Goal: Task Accomplishment & Management: Manage account settings

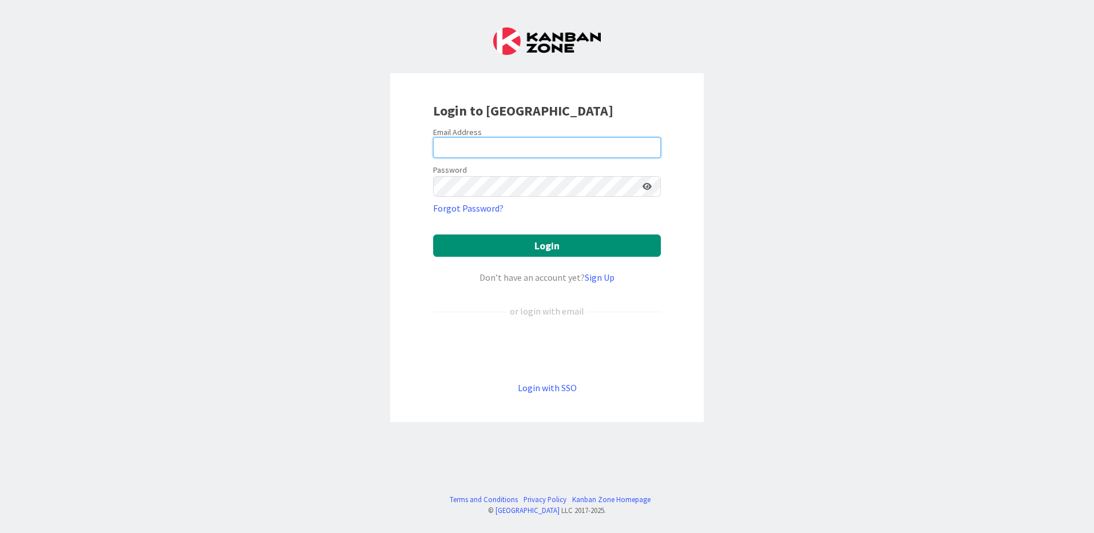
type input "[EMAIL_ADDRESS][DOMAIN_NAME]"
click at [650, 183] on icon at bounding box center [647, 187] width 9 height 8
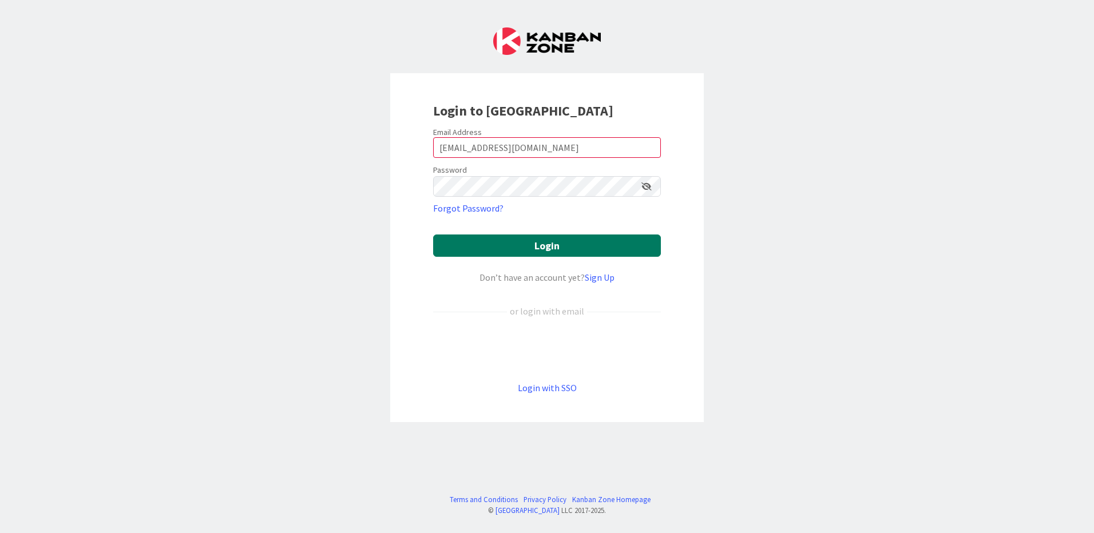
click at [554, 242] on button "Login" at bounding box center [547, 246] width 228 height 22
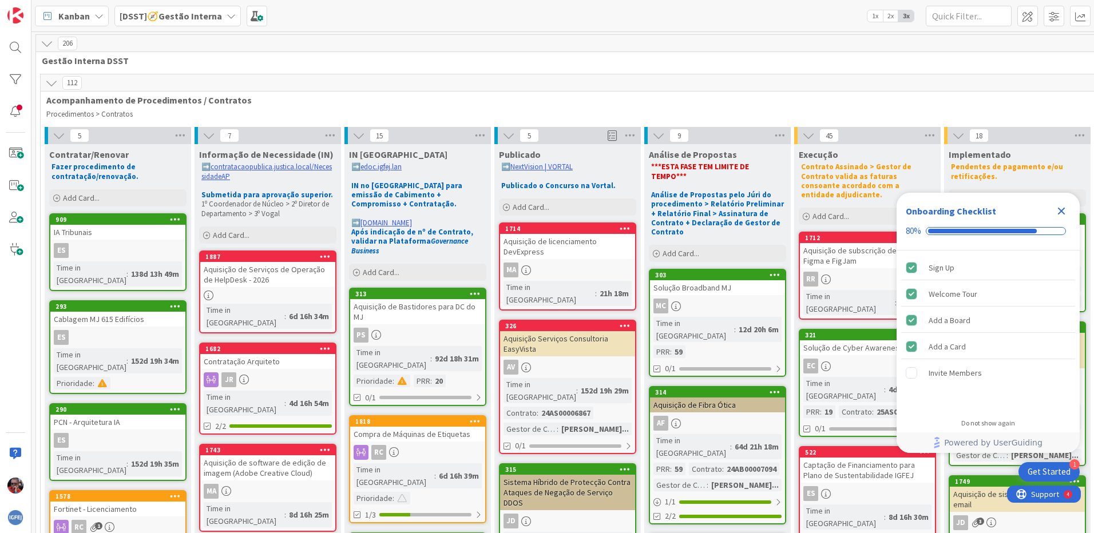
click at [98, 18] on icon at bounding box center [98, 15] width 9 height 9
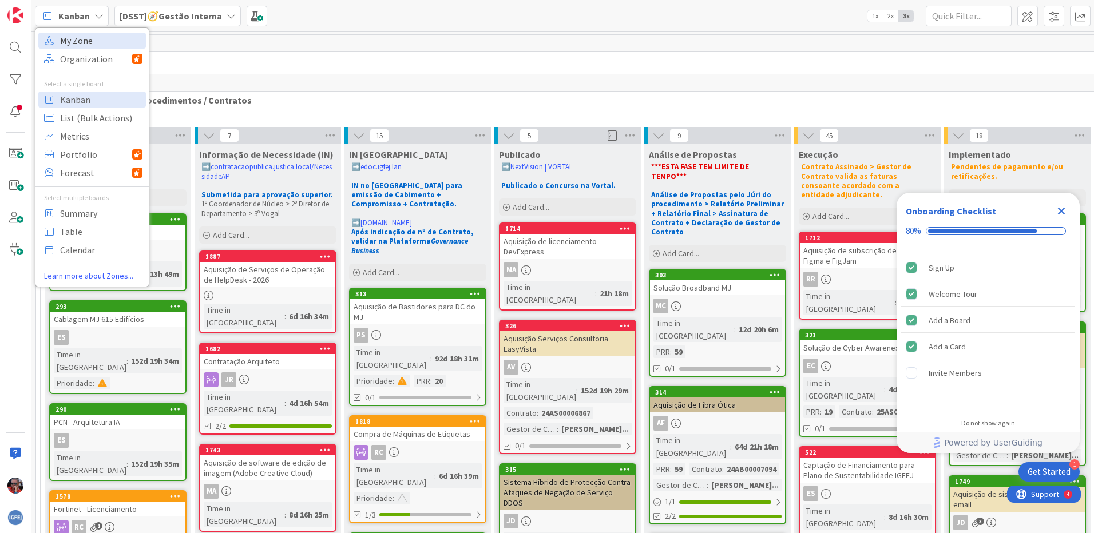
click at [86, 42] on span "My Zone" at bounding box center [101, 40] width 82 height 17
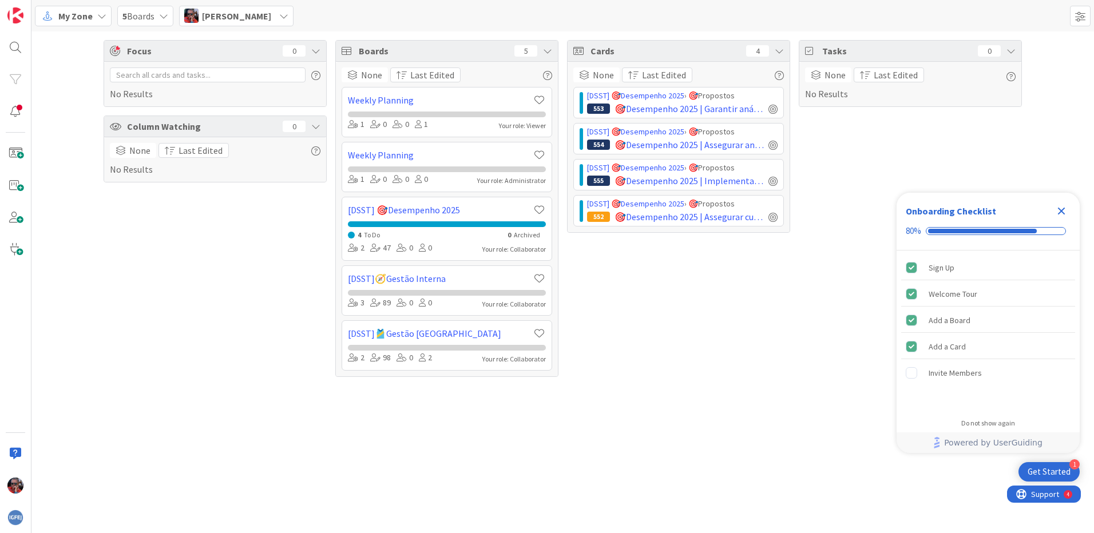
click at [1060, 211] on icon "Close Checklist" at bounding box center [1061, 211] width 7 height 7
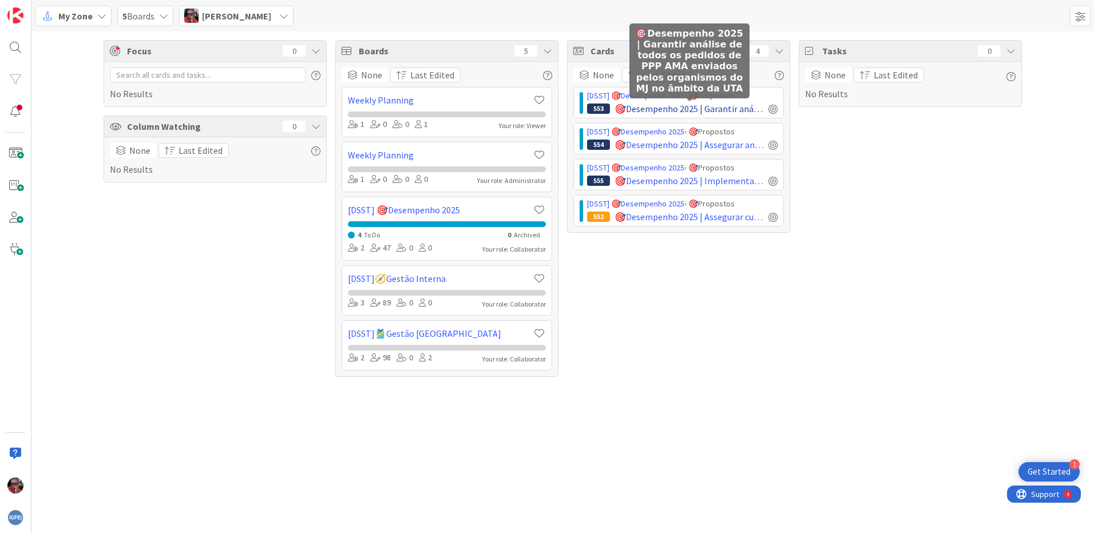
click at [724, 105] on span "🎯Desempenho 2025 | Garantir análise de todos os pedidos de PPP AMA enviados pel…" at bounding box center [689, 109] width 149 height 14
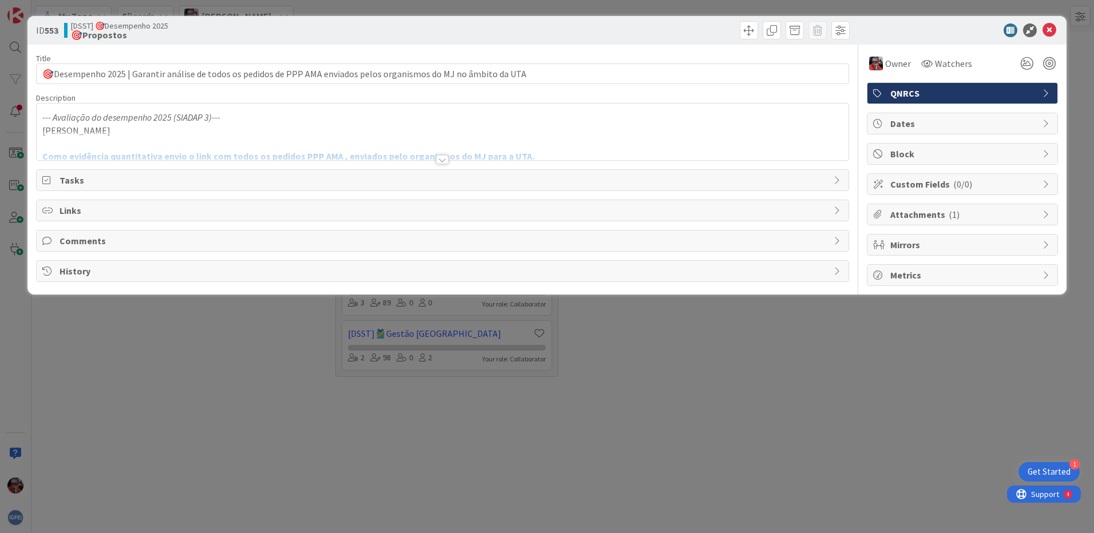
click at [438, 159] on div at bounding box center [442, 159] width 13 height 9
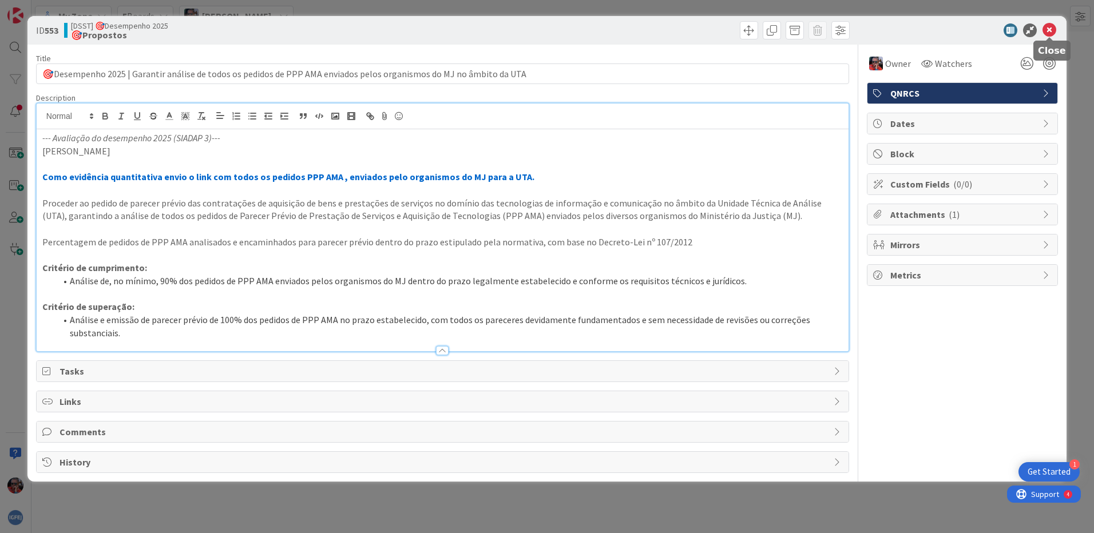
click at [1049, 32] on icon at bounding box center [1050, 30] width 14 height 14
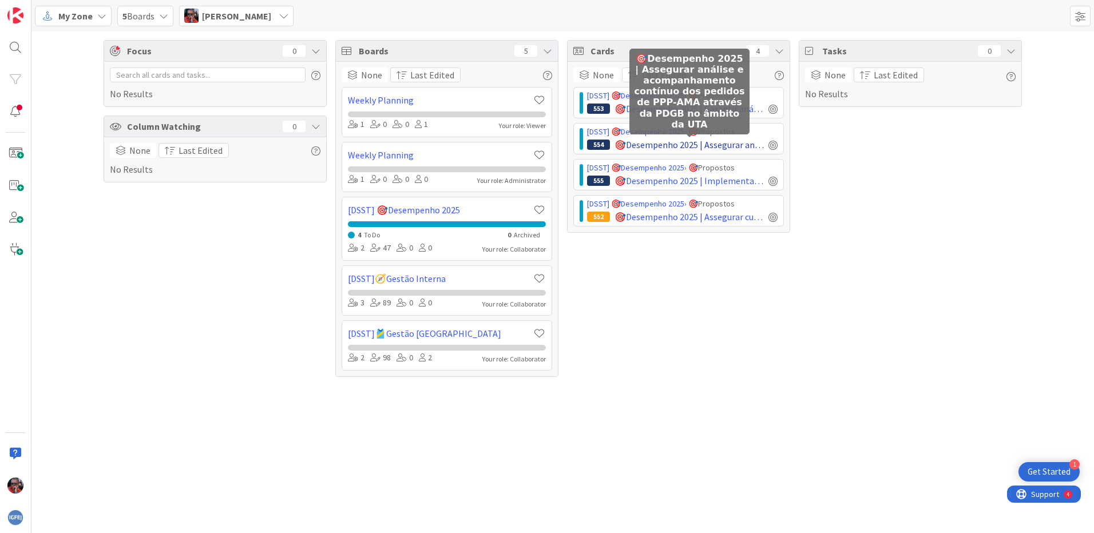
click at [729, 138] on span "🎯Desempenho 2025 | Assegurar análise e acompanhamento contínuo dos pedidos de P…" at bounding box center [689, 145] width 149 height 14
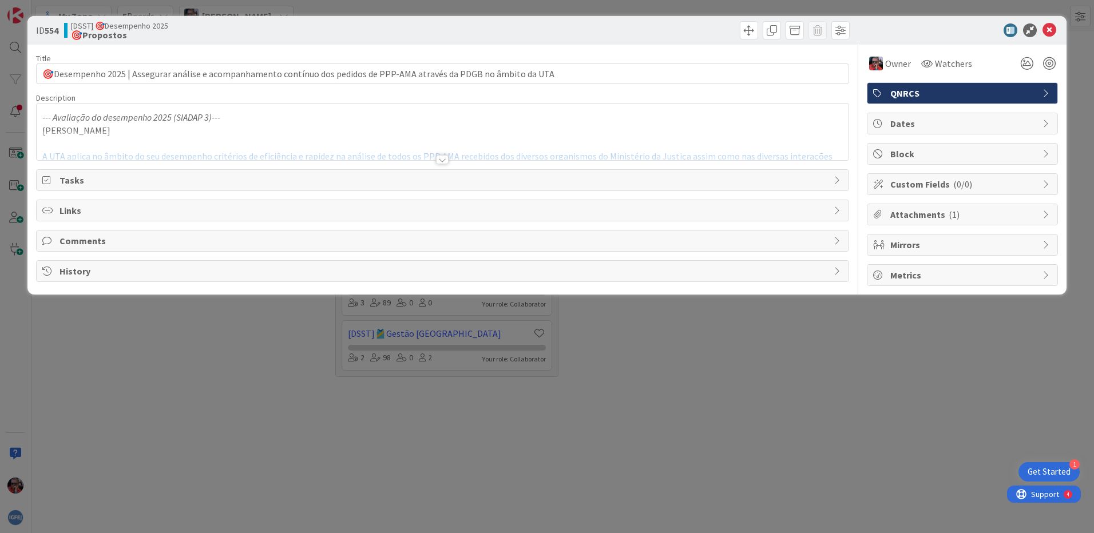
click at [443, 163] on div at bounding box center [442, 159] width 13 height 9
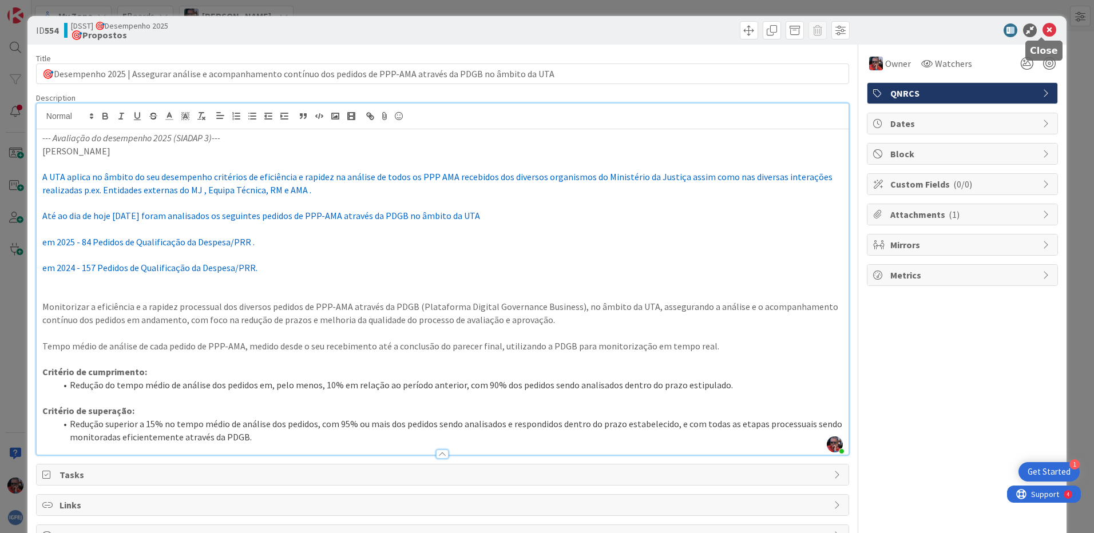
click at [1043, 28] on icon at bounding box center [1050, 30] width 14 height 14
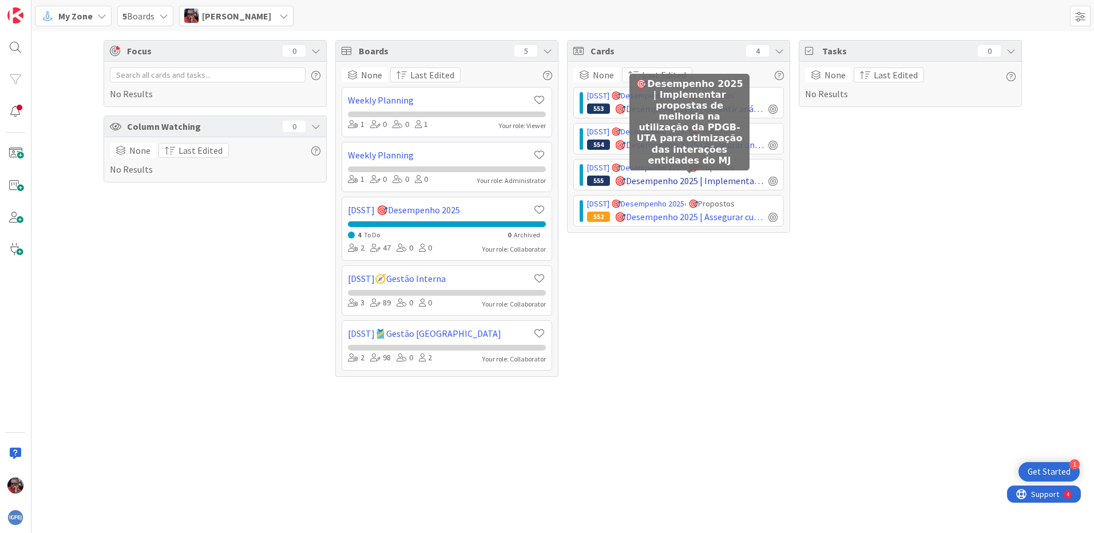
click at [724, 176] on span "🎯Desempenho 2025 | Implementar propostas de melhoria na utilização da PDGB-UTA …" at bounding box center [689, 181] width 149 height 14
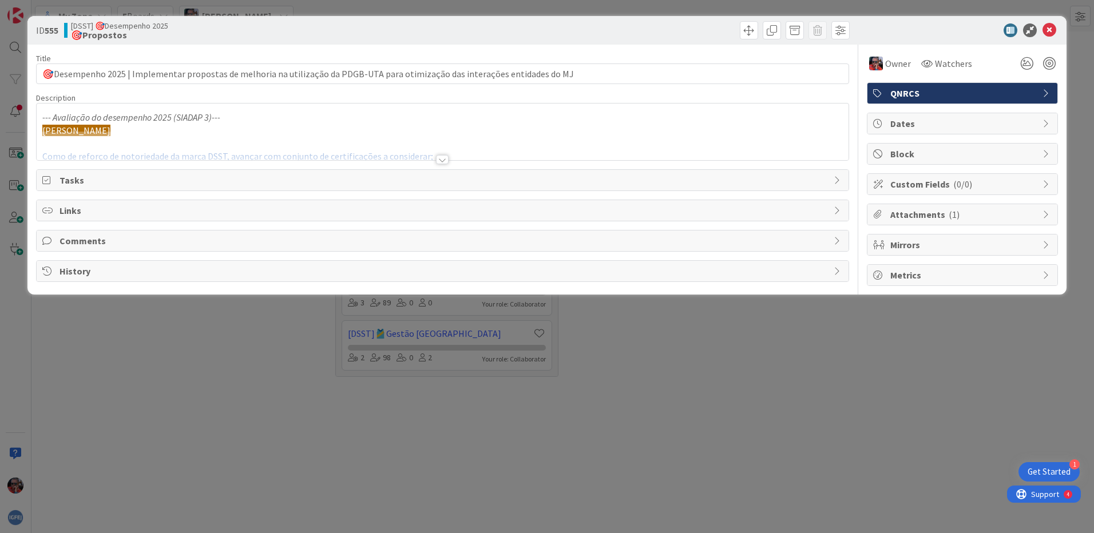
click at [443, 161] on div at bounding box center [442, 159] width 13 height 9
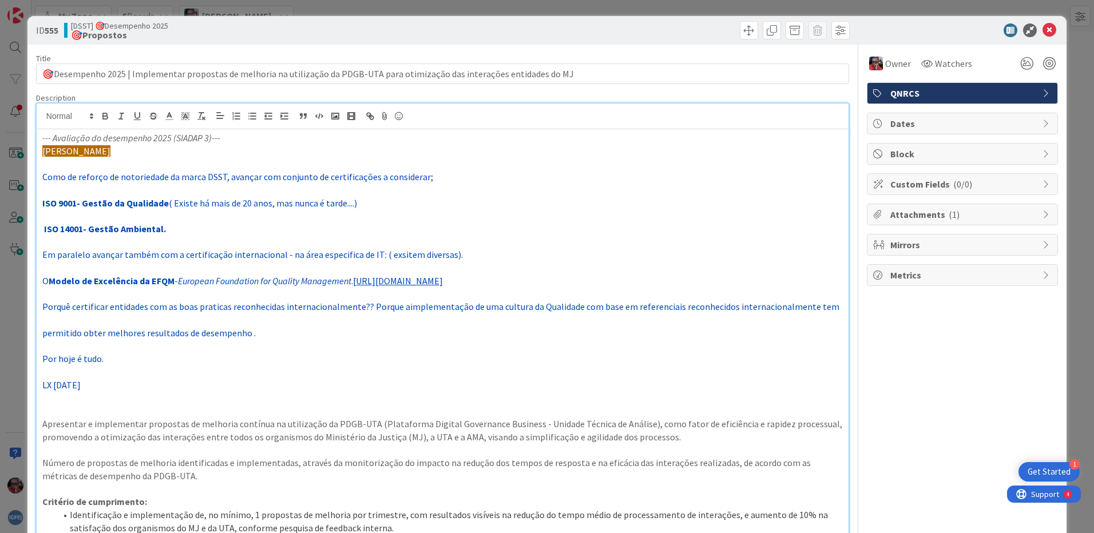
click at [45, 164] on p at bounding box center [442, 163] width 801 height 13
click at [103, 152] on p "[PERSON_NAME]" at bounding box center [442, 151] width 801 height 13
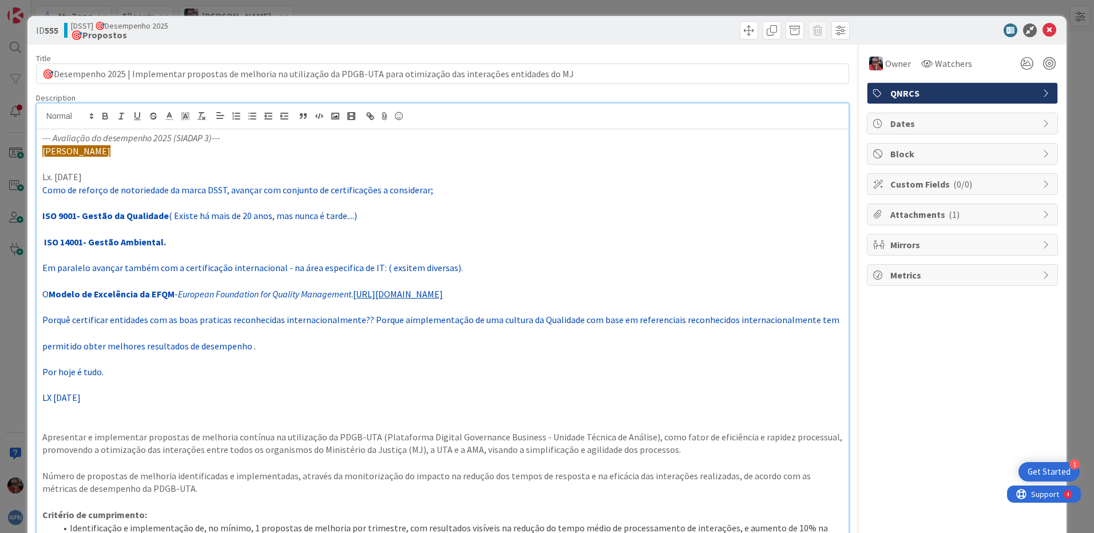
click at [107, 173] on p "Lx. [DATE]" at bounding box center [442, 177] width 801 height 13
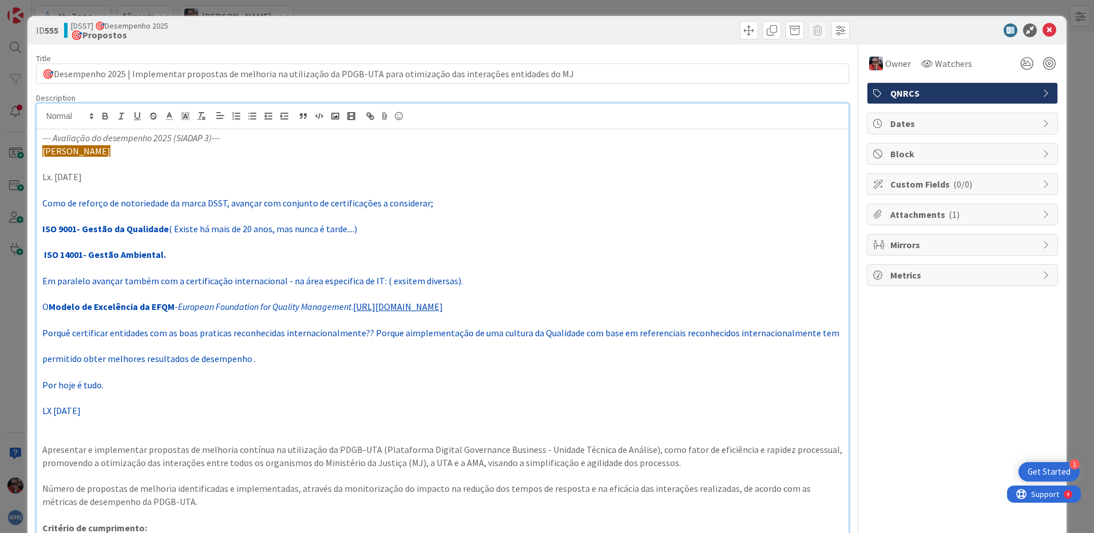
drag, startPoint x: 42, startPoint y: 176, endPoint x: 132, endPoint y: 179, distance: 90.4
click at [132, 179] on p "Lx. [DATE]" at bounding box center [442, 177] width 801 height 13
click at [109, 118] on icon "button" at bounding box center [105, 116] width 10 height 10
click at [139, 116] on icon "button" at bounding box center [137, 116] width 10 height 10
click at [184, 118] on polyline at bounding box center [185, 116] width 4 height 5
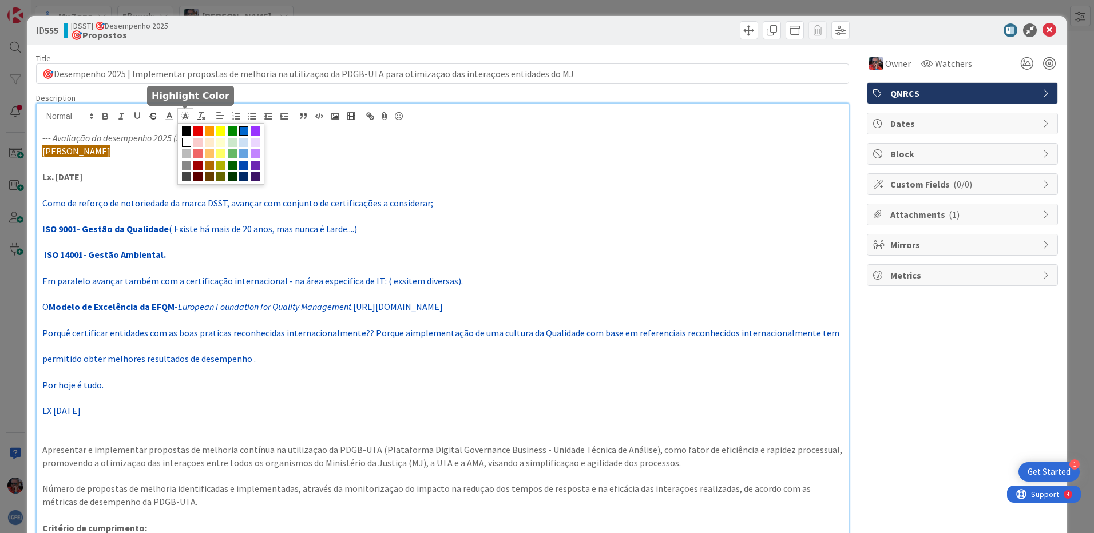
click at [244, 133] on span at bounding box center [243, 130] width 9 height 9
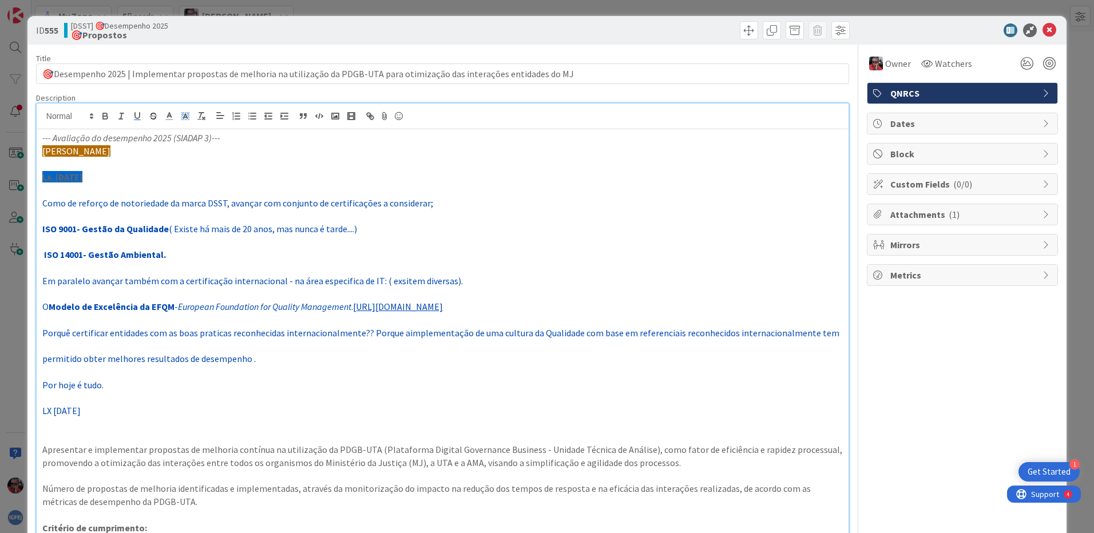
click at [199, 153] on p "[PERSON_NAME]" at bounding box center [442, 151] width 801 height 13
drag, startPoint x: 41, startPoint y: 175, endPoint x: 113, endPoint y: 175, distance: 72.7
click at [113, 175] on div "--- Avaliação do desempenho 2025 (SIADAP 3)--- [PERSON_NAME] Lx. [DATE] Como de…" at bounding box center [443, 376] width 812 height 495
click at [184, 119] on icon at bounding box center [185, 116] width 10 height 10
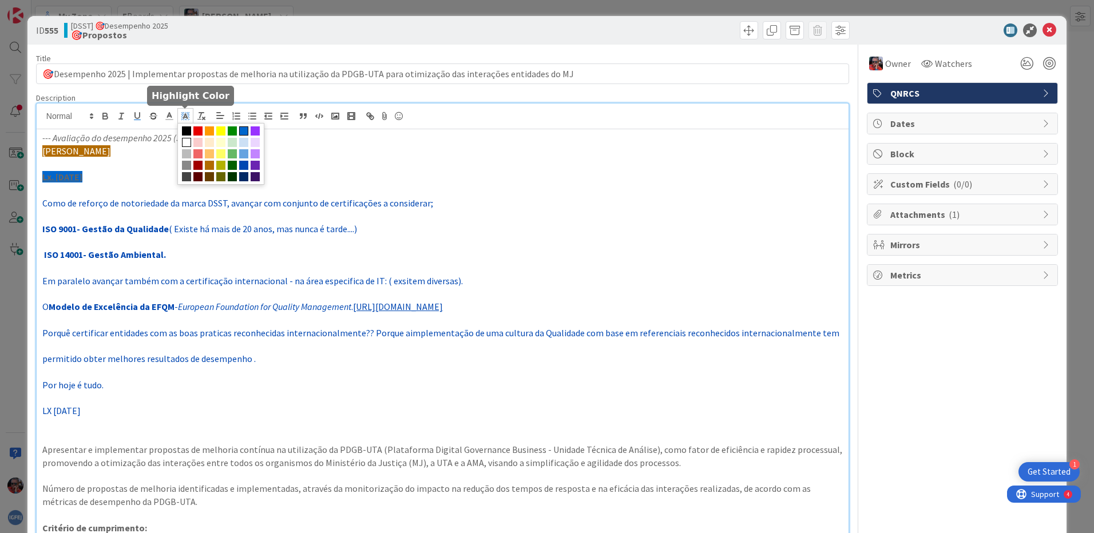
click at [184, 142] on span at bounding box center [186, 142] width 9 height 9
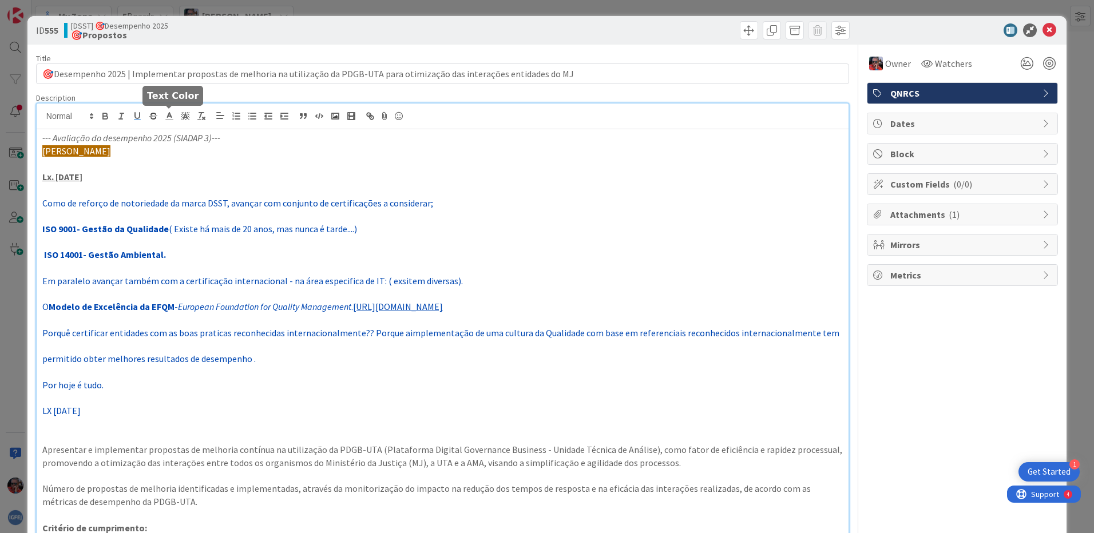
click at [171, 114] on icon at bounding box center [169, 116] width 10 height 10
click at [213, 129] on span at bounding box center [216, 130] width 9 height 9
click at [211, 162] on p at bounding box center [442, 163] width 801 height 13
drag, startPoint x: 43, startPoint y: 382, endPoint x: 97, endPoint y: 409, distance: 60.1
click at [97, 409] on div "--- Avaliação do desempenho 2025 (SIADAP 3)--- [PERSON_NAME] Lx. [DATE] Como de…" at bounding box center [443, 376] width 812 height 495
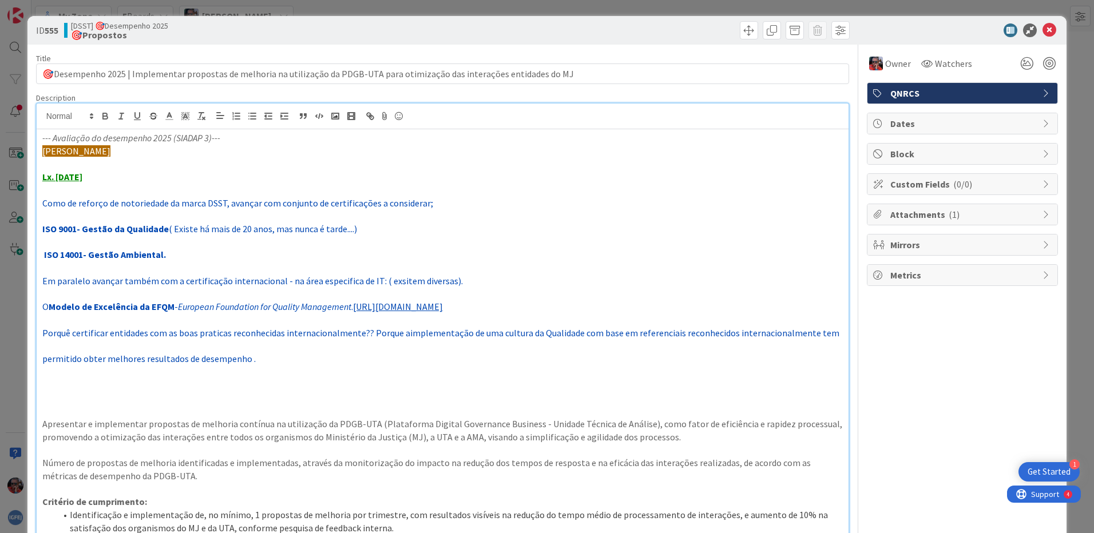
click at [54, 377] on p at bounding box center [442, 372] width 801 height 13
click at [615, 288] on p at bounding box center [442, 294] width 801 height 13
click at [1043, 27] on icon at bounding box center [1050, 30] width 14 height 14
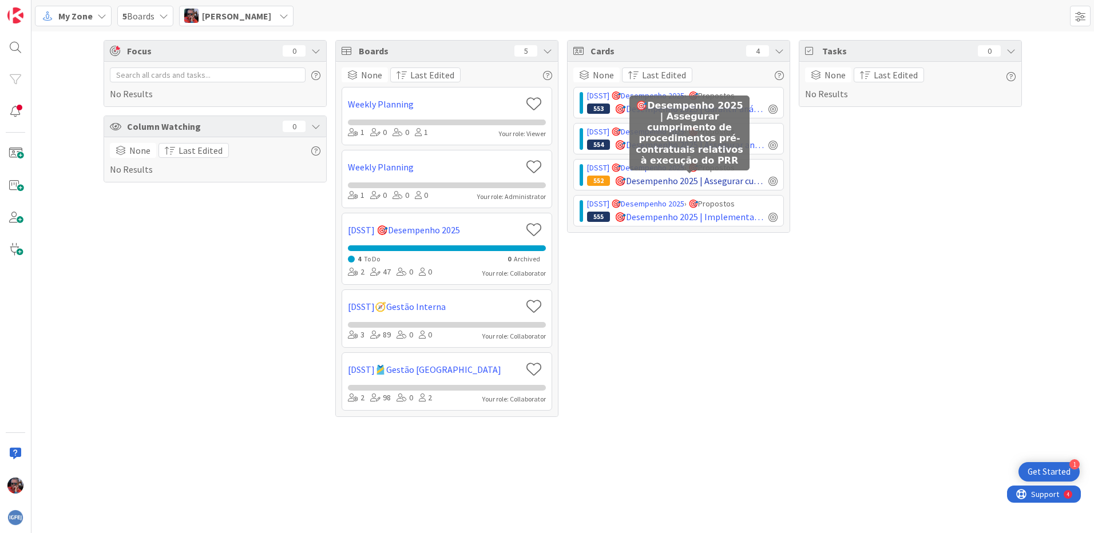
click at [723, 179] on span "🎯Desempenho 2025 | Assegurar cumprimento de procedimentos pré-contratuais relat…" at bounding box center [689, 181] width 149 height 14
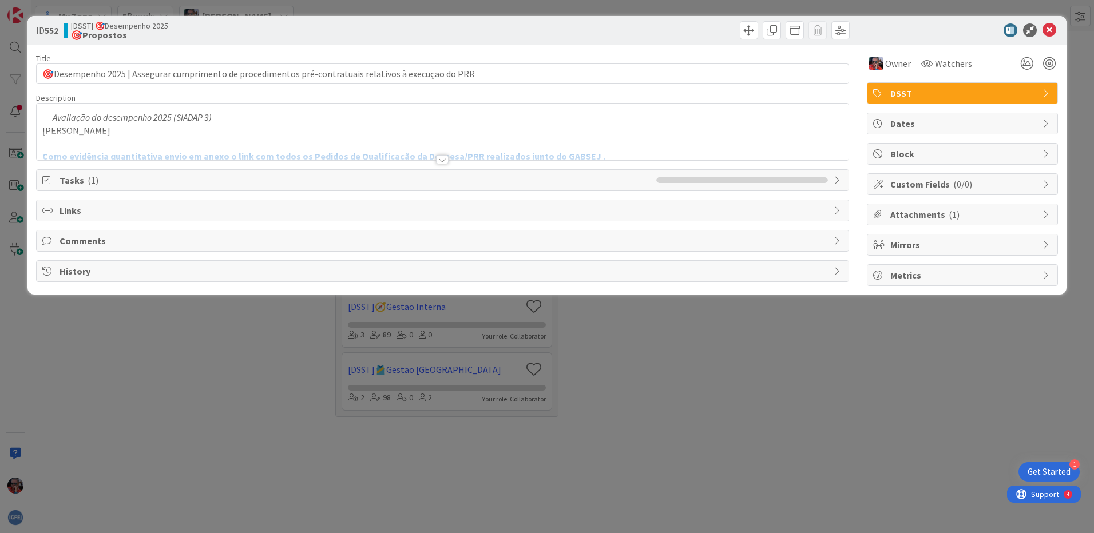
click at [445, 160] on div at bounding box center [442, 159] width 13 height 9
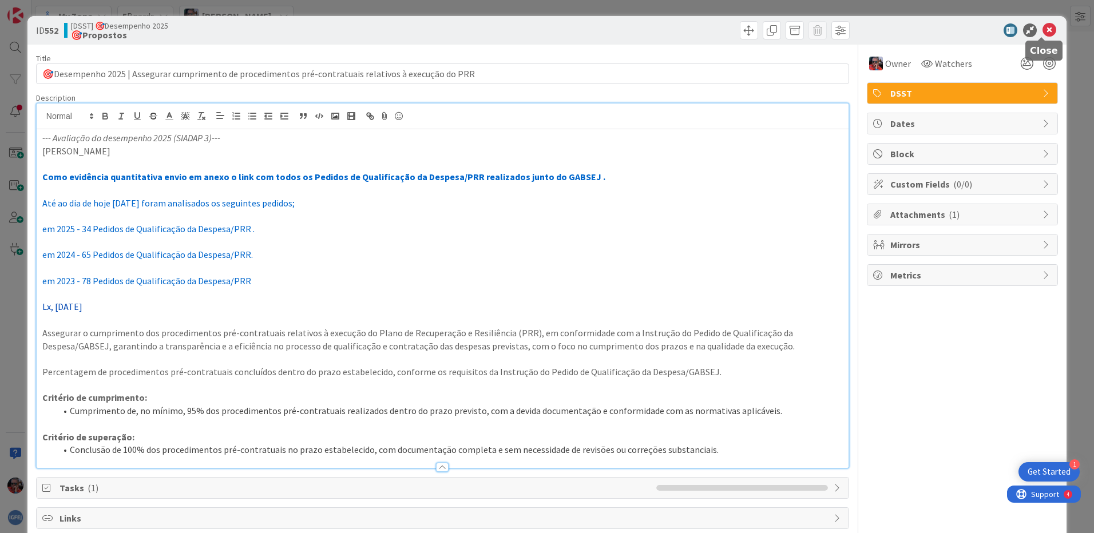
click at [1043, 32] on icon at bounding box center [1050, 30] width 14 height 14
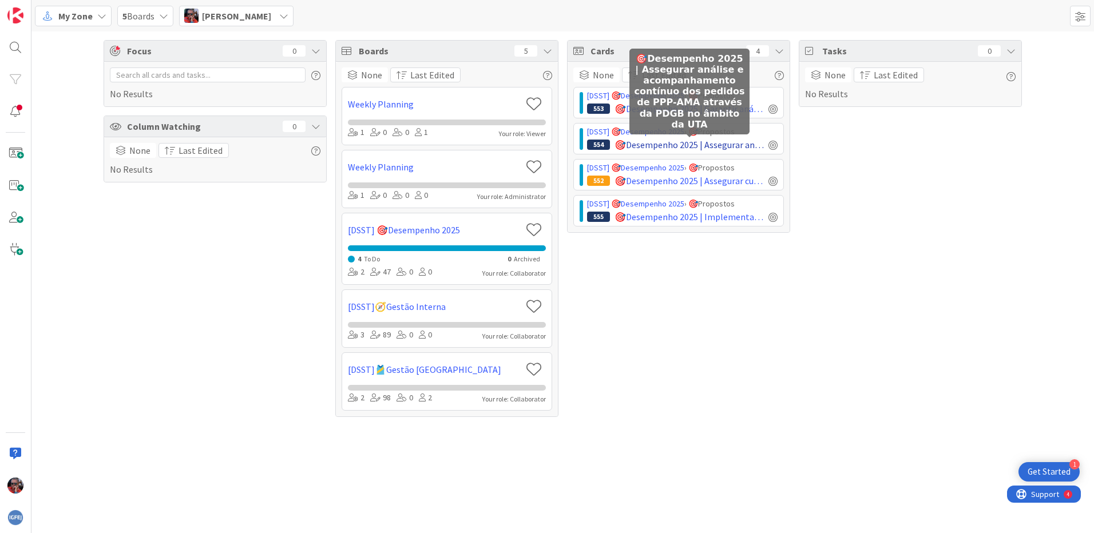
click at [717, 149] on span "🎯Desempenho 2025 | Assegurar análise e acompanhamento contínuo dos pedidos de P…" at bounding box center [689, 145] width 149 height 14
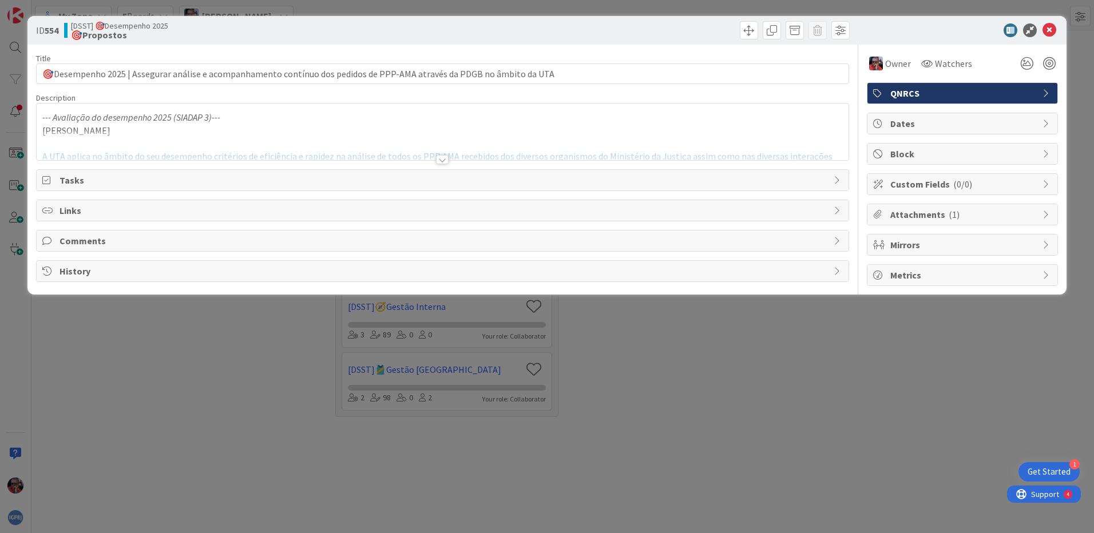
click at [437, 159] on div at bounding box center [442, 159] width 13 height 9
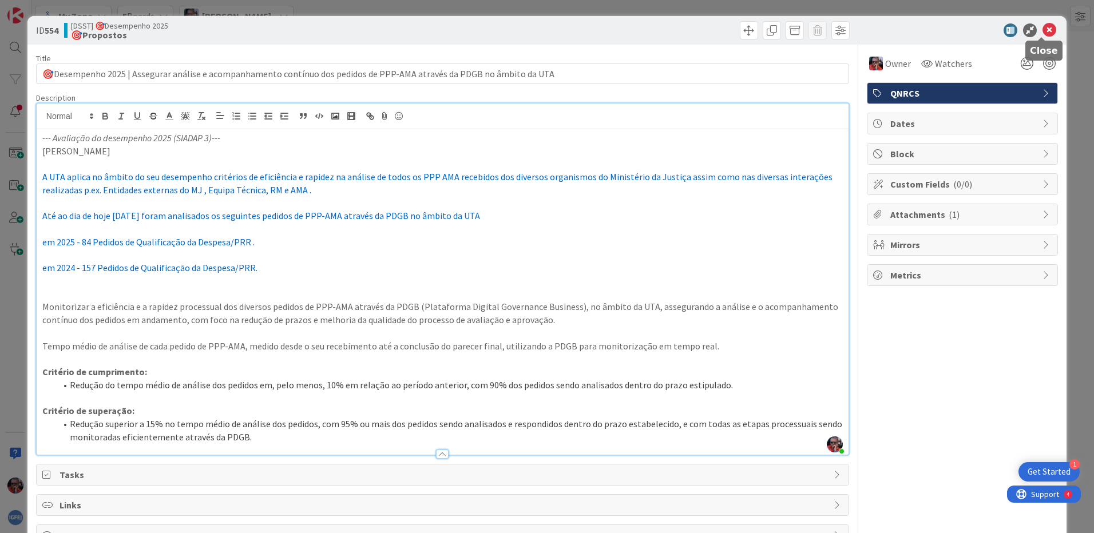
click at [1043, 27] on icon at bounding box center [1050, 30] width 14 height 14
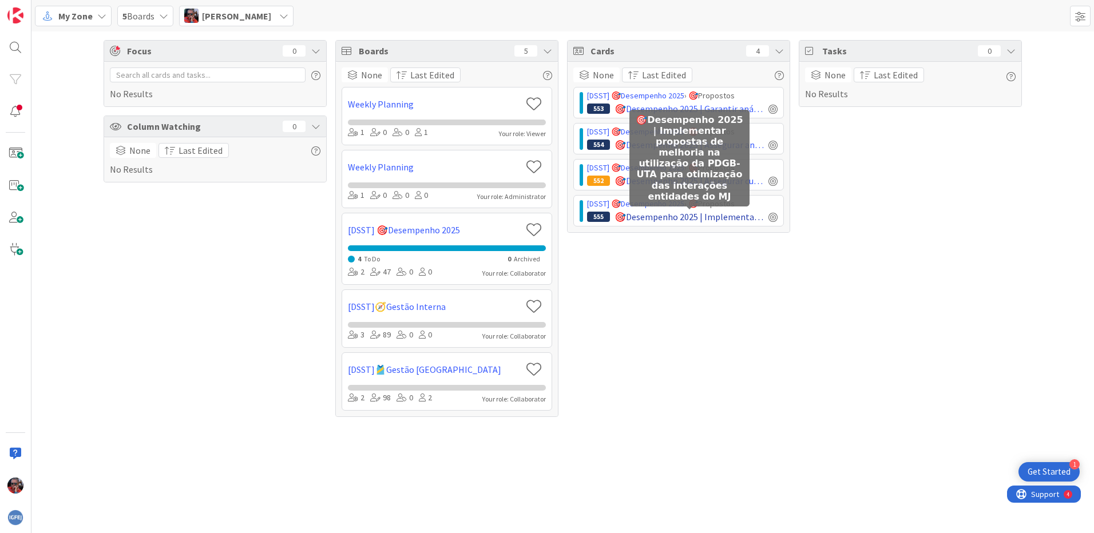
click at [728, 219] on span "🎯Desempenho 2025 | Implementar propostas de melhoria na utilização da PDGB-UTA …" at bounding box center [689, 217] width 149 height 14
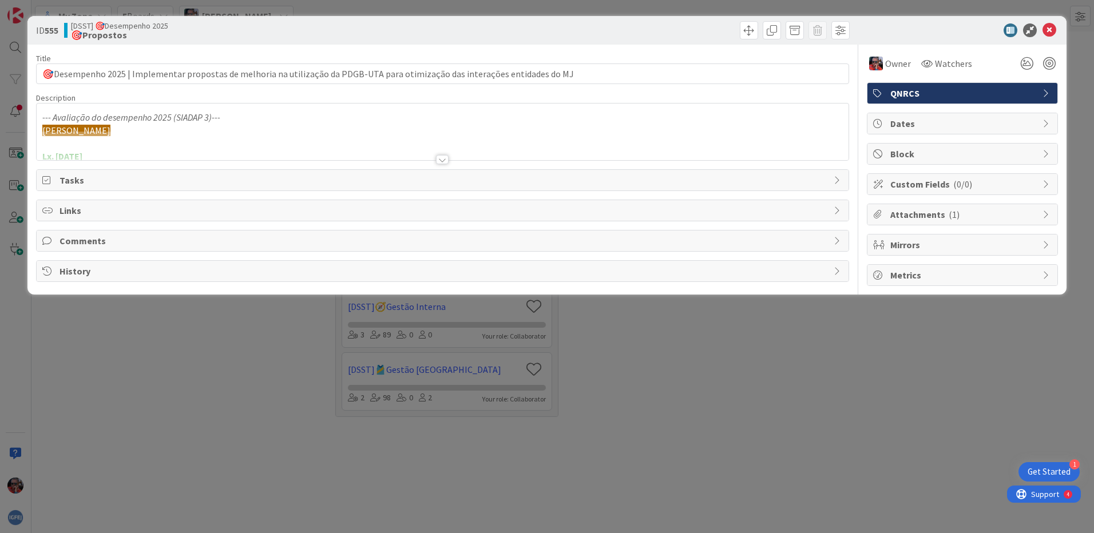
click at [441, 161] on div at bounding box center [442, 159] width 13 height 9
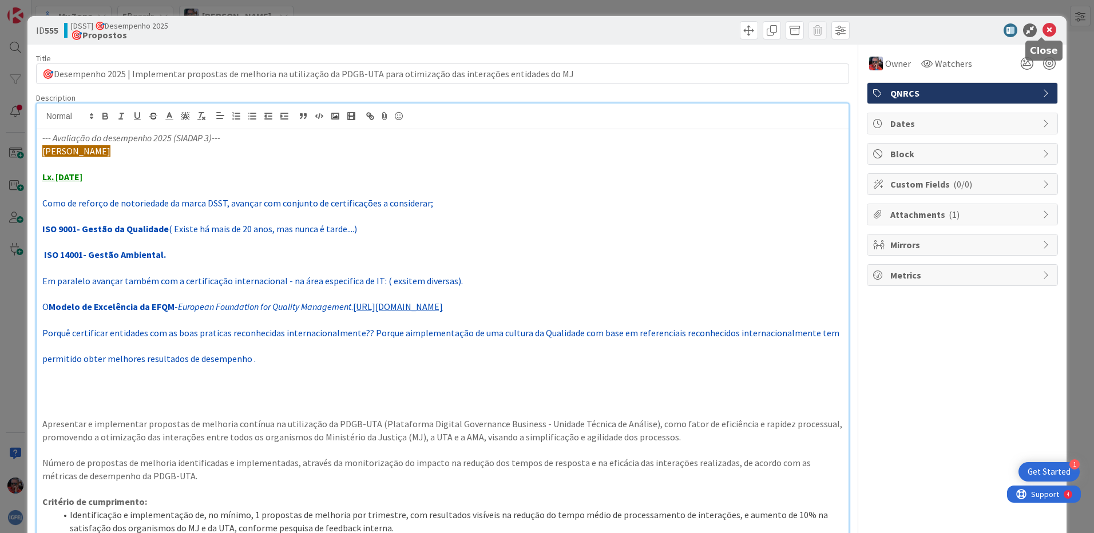
click at [1043, 31] on icon at bounding box center [1050, 30] width 14 height 14
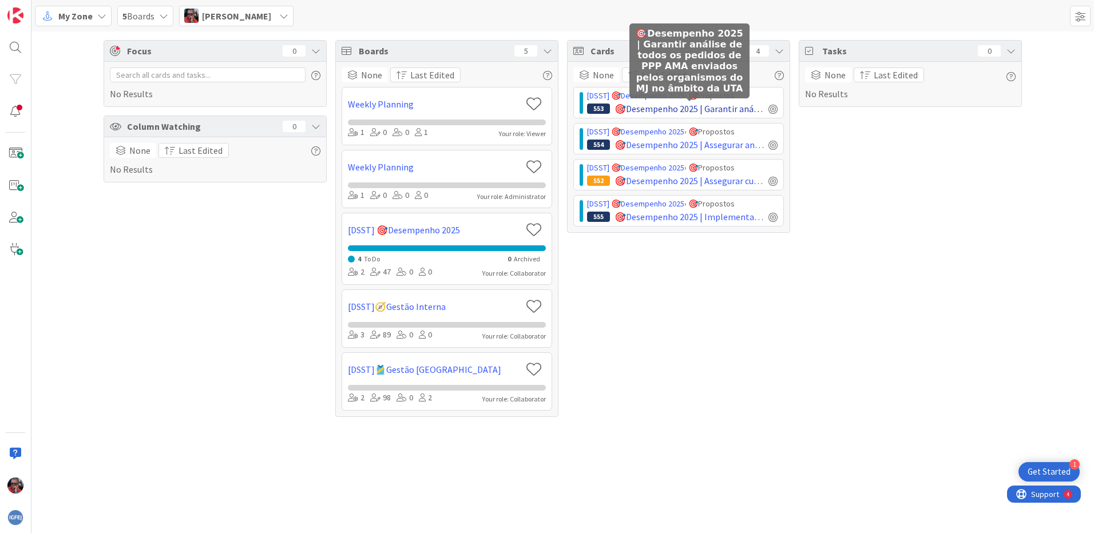
click at [728, 106] on span "🎯Desempenho 2025 | Garantir análise de todos os pedidos de PPP AMA enviados pel…" at bounding box center [689, 109] width 149 height 14
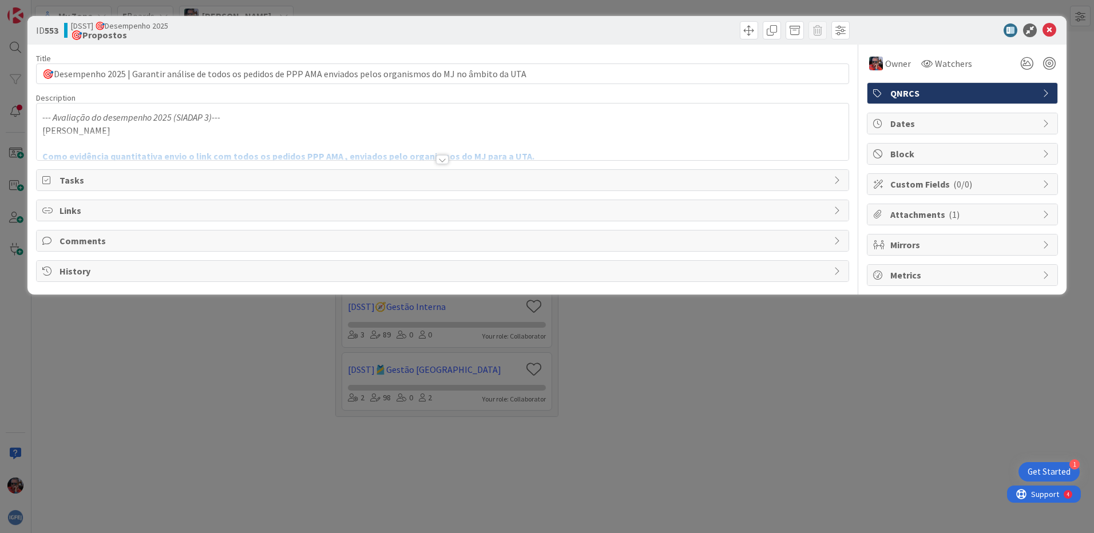
click at [443, 157] on div at bounding box center [442, 159] width 13 height 9
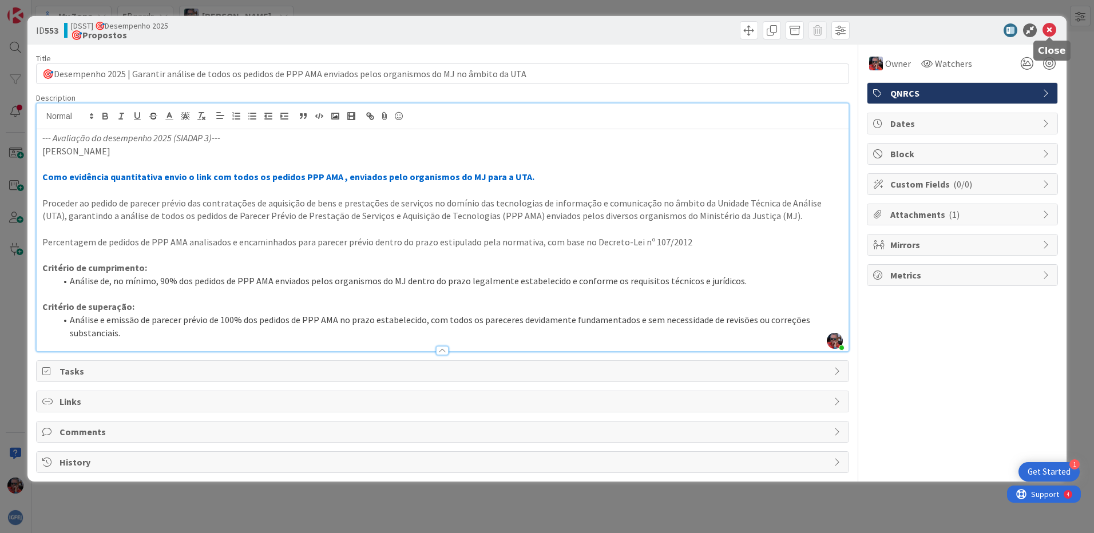
click at [1052, 34] on icon at bounding box center [1050, 30] width 14 height 14
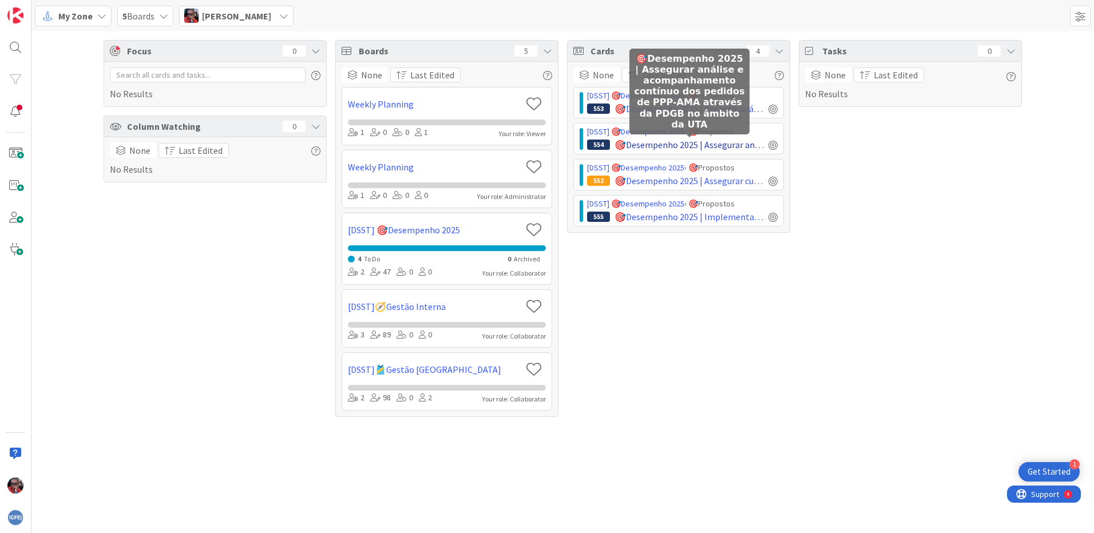
click at [728, 144] on span "🎯Desempenho 2025 | Assegurar análise e acompanhamento contínuo dos pedidos de P…" at bounding box center [689, 145] width 149 height 14
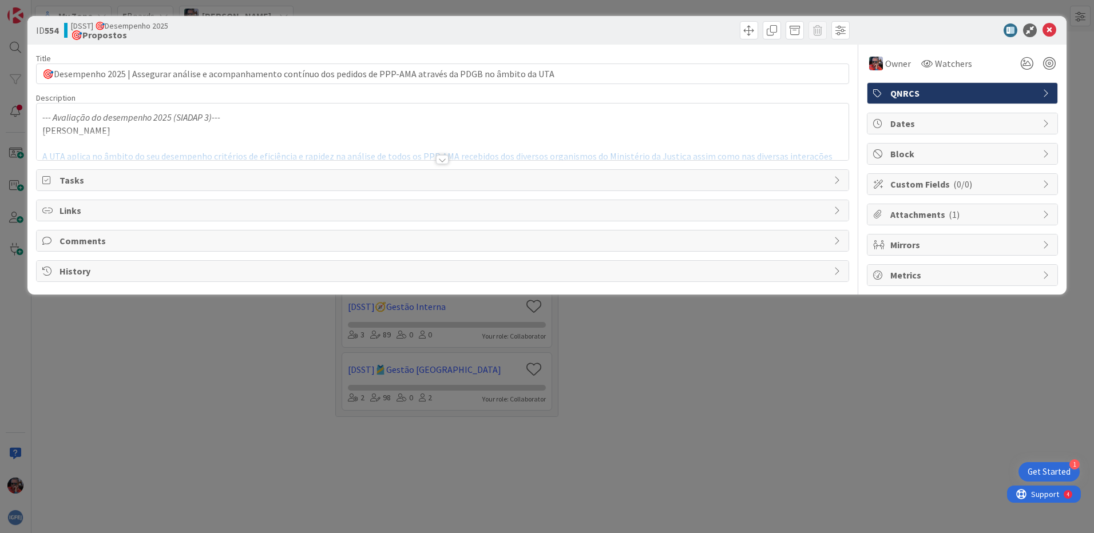
click at [444, 159] on div at bounding box center [442, 159] width 13 height 9
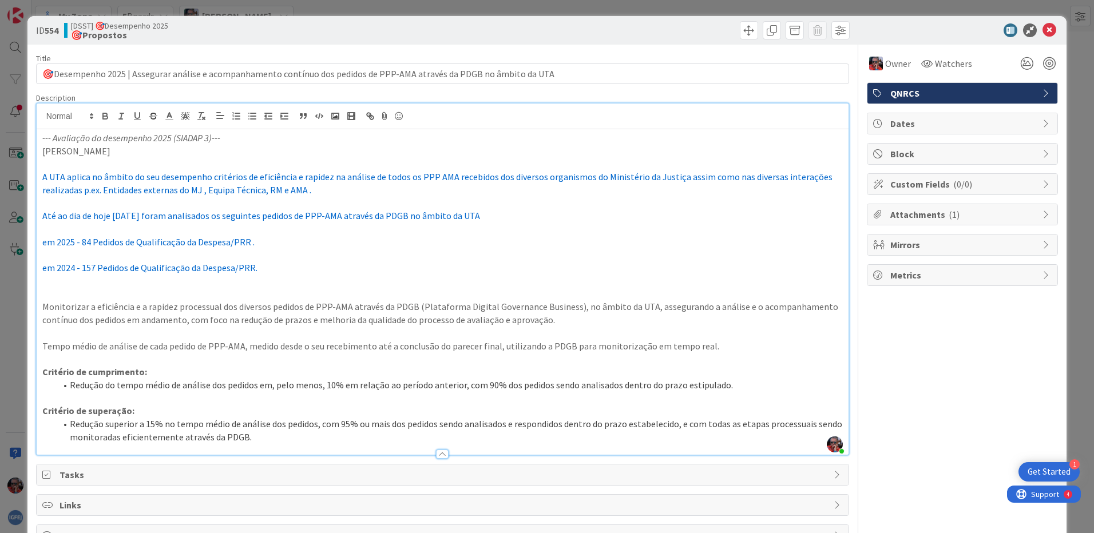
click at [44, 163] on p at bounding box center [442, 163] width 801 height 13
click at [102, 152] on p "[PERSON_NAME]" at bounding box center [442, 151] width 801 height 13
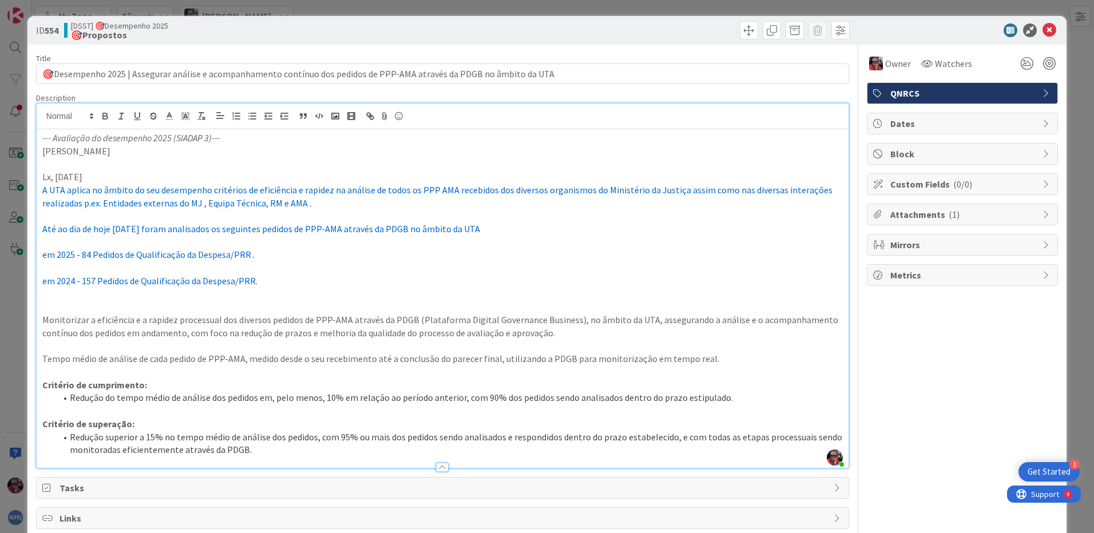
click at [101, 175] on p "Lx, 05-08-2025" at bounding box center [442, 177] width 801 height 13
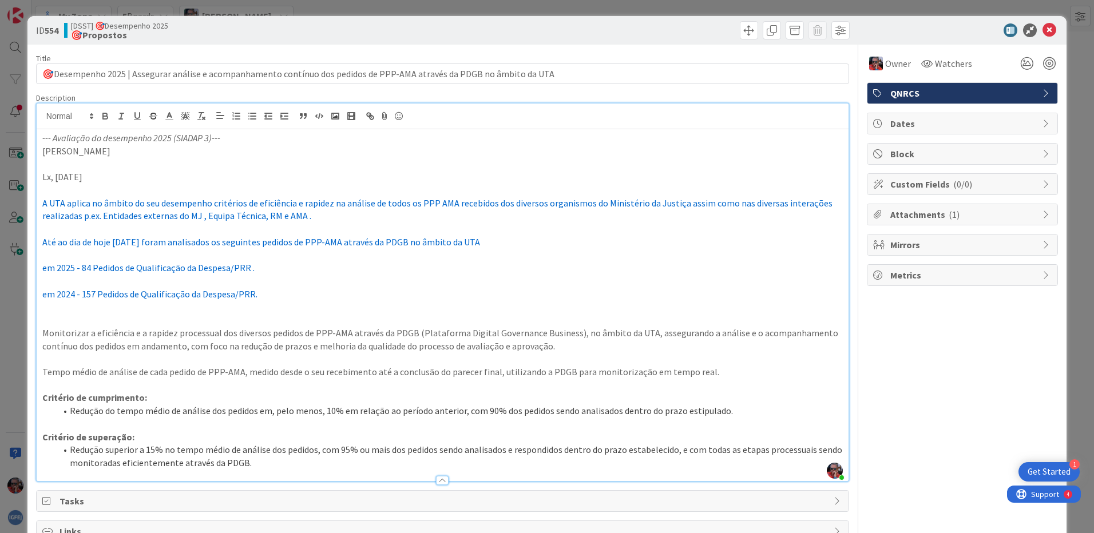
drag, startPoint x: 41, startPoint y: 177, endPoint x: 101, endPoint y: 176, distance: 60.7
click at [101, 176] on div "--- Avaliação do desempenho 2025 (SIADAP 3)--- Paulo Fragoso Lx, 05-08-2025 A U…" at bounding box center [443, 305] width 812 height 352
click at [170, 117] on icon at bounding box center [169, 116] width 10 height 10
click at [106, 118] on icon "button" at bounding box center [105, 117] width 5 height 3
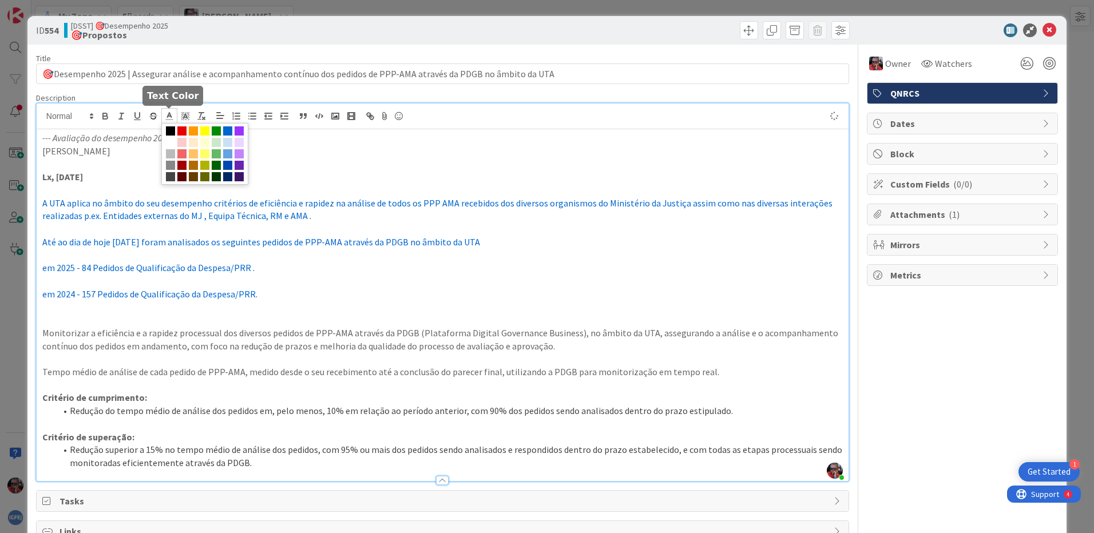
click at [168, 118] on icon at bounding box center [169, 116] width 10 height 10
click at [193, 133] on span at bounding box center [193, 130] width 9 height 9
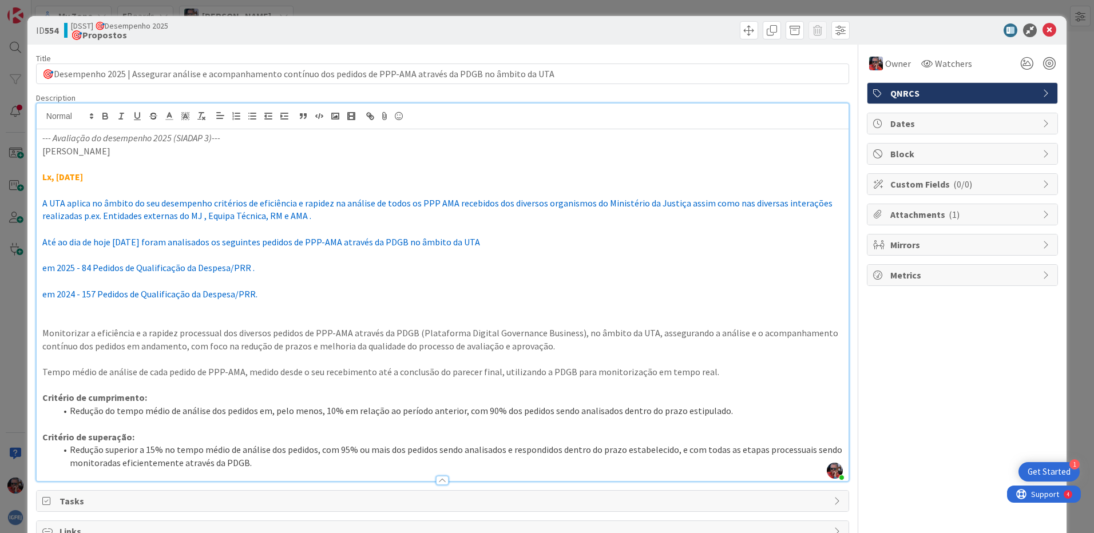
click at [172, 174] on p "Lx, 05-08-2025" at bounding box center [442, 177] width 801 height 13
click at [166, 174] on p "Lx, 05-08-2025" at bounding box center [442, 177] width 801 height 13
drag, startPoint x: 112, startPoint y: 242, endPoint x: 152, endPoint y: 242, distance: 40.6
click at [152, 242] on span "Até ao dia de hoje [DATE] foram analisados os seguintes pedidos de PPP-AMA atra…" at bounding box center [261, 241] width 438 height 11
click at [169, 120] on icon at bounding box center [169, 116] width 10 height 10
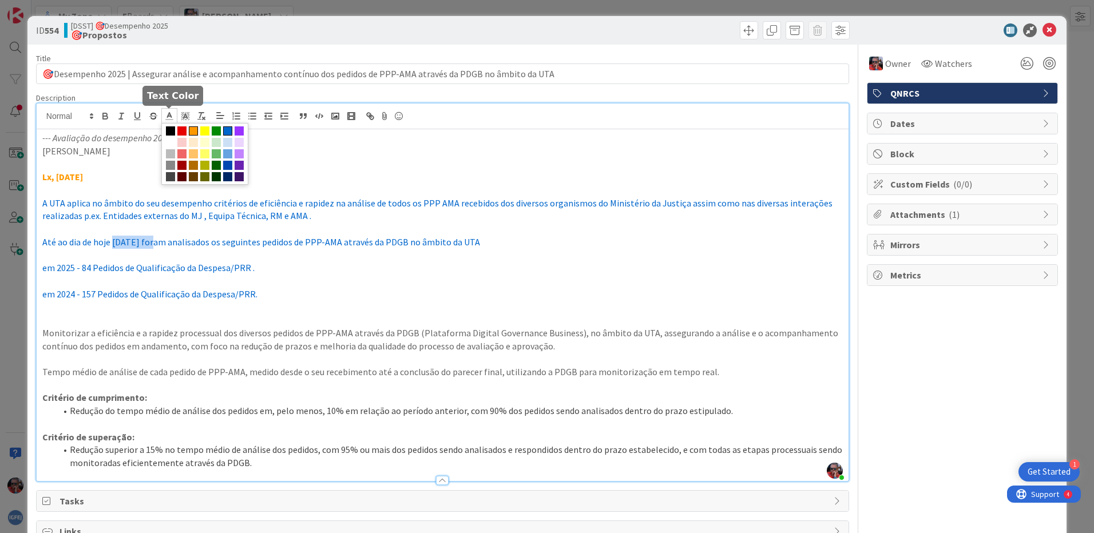
click at [191, 132] on span at bounding box center [193, 130] width 9 height 9
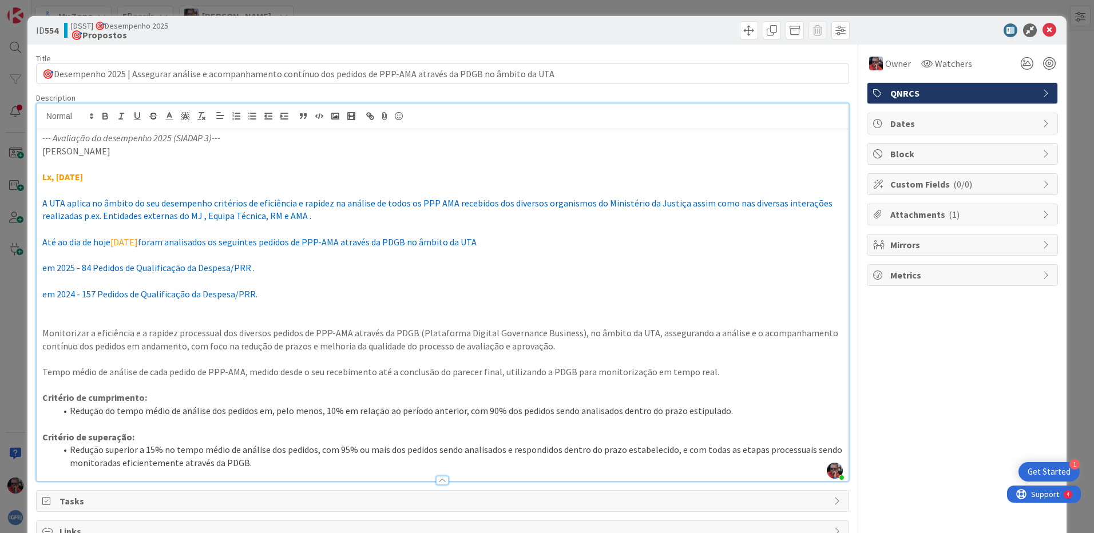
click at [315, 295] on p "em 2024 - 157 Pedidos de Qualificação da Despesa/PRR." at bounding box center [442, 294] width 801 height 13
click at [1043, 27] on icon at bounding box center [1050, 30] width 14 height 14
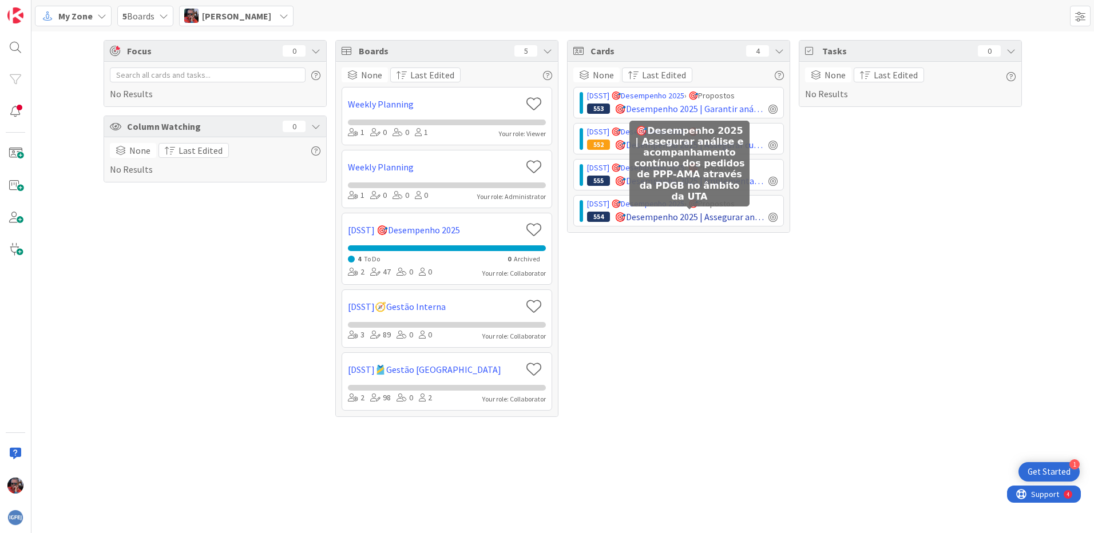
click at [735, 211] on span "🎯Desempenho 2025 | Assegurar análise e acompanhamento contínuo dos pedidos de P…" at bounding box center [689, 217] width 149 height 14
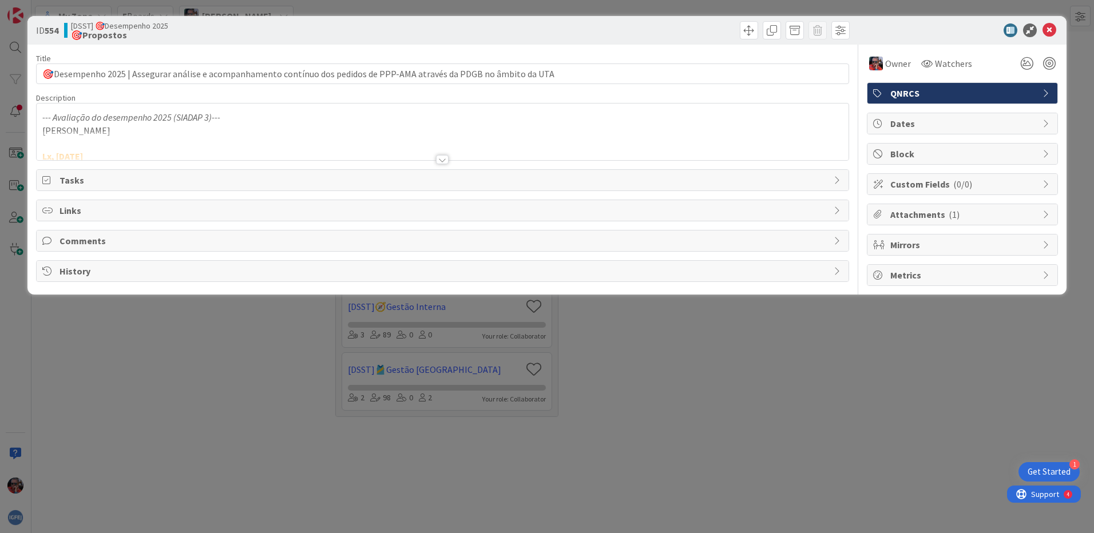
click at [441, 161] on div at bounding box center [442, 159] width 13 height 9
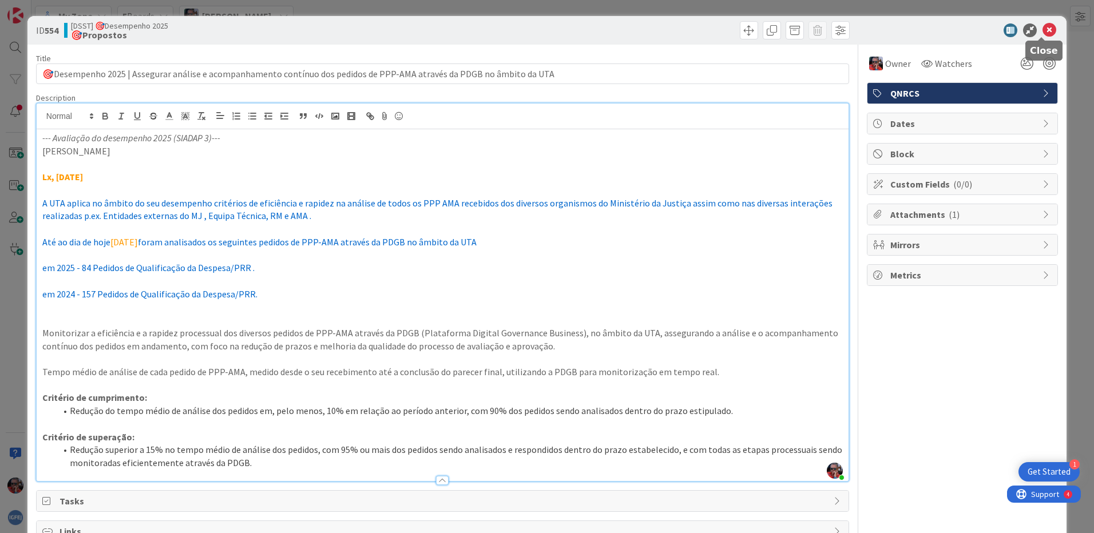
click at [1043, 30] on icon at bounding box center [1050, 30] width 14 height 14
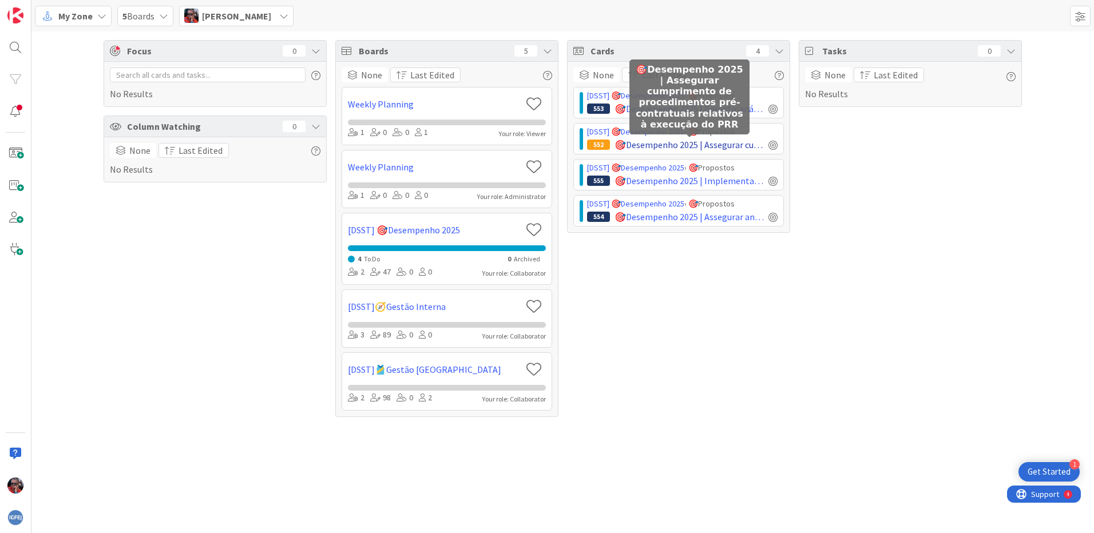
click at [723, 141] on span "🎯Desempenho 2025 | Assegurar cumprimento de procedimentos pré-contratuais relat…" at bounding box center [689, 145] width 149 height 14
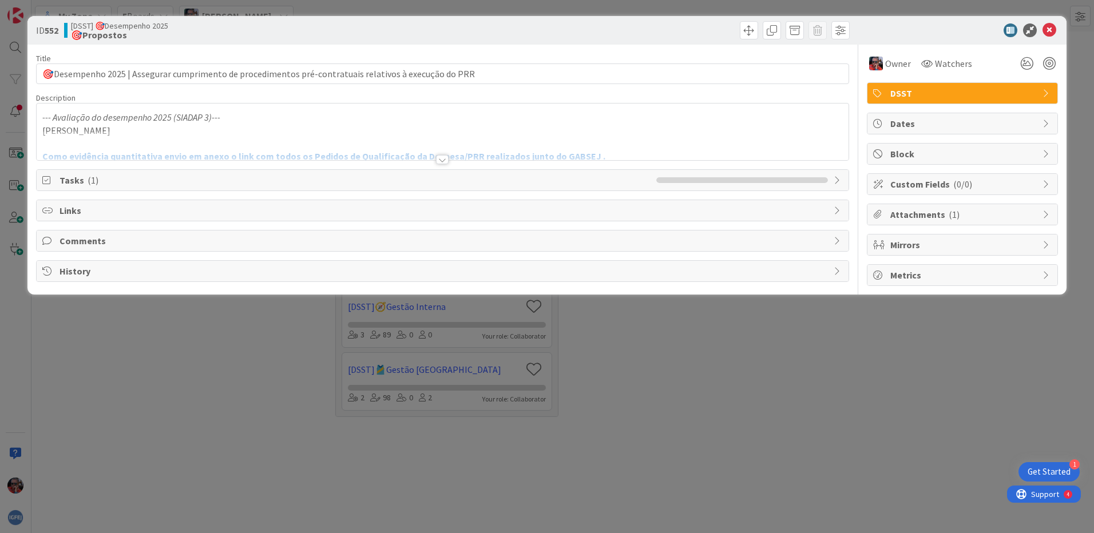
click at [445, 160] on div at bounding box center [442, 159] width 13 height 9
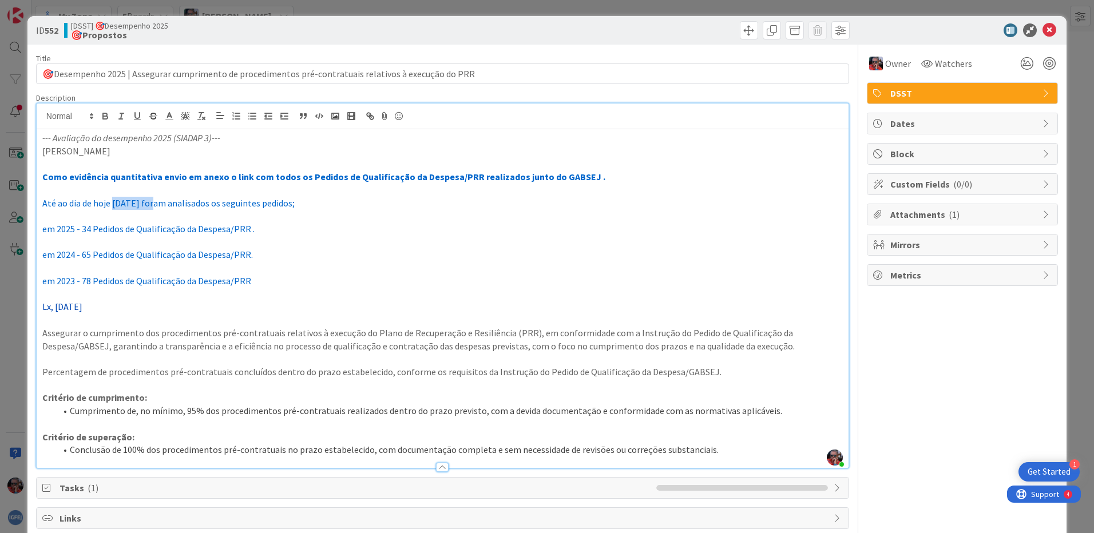
drag, startPoint x: 112, startPoint y: 205, endPoint x: 152, endPoint y: 201, distance: 40.3
click at [152, 201] on span "Até ao dia de hoje 05-08-2025 foram analisados os seguintes pedidos;" at bounding box center [168, 202] width 252 height 11
click at [170, 120] on icon at bounding box center [169, 116] width 10 height 10
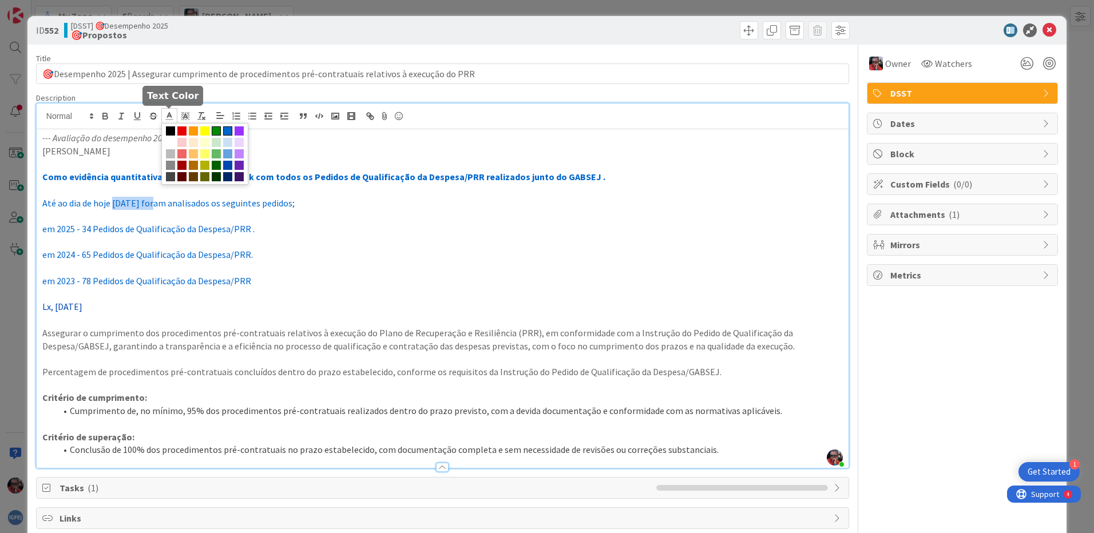
click at [217, 130] on span at bounding box center [216, 130] width 9 height 9
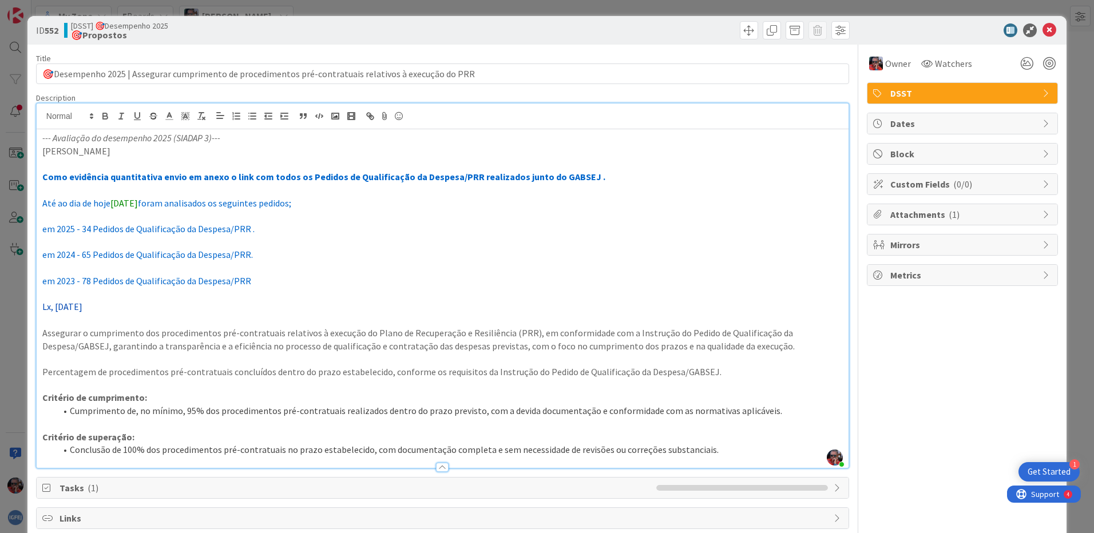
click at [382, 228] on p "em 2025 - 34 Pedidos de Qualificação da Despesa/PRR ." at bounding box center [442, 229] width 801 height 13
drag, startPoint x: 110, startPoint y: 204, endPoint x: 154, endPoint y: 205, distance: 43.5
click at [154, 205] on p "Até ao dia de hoje 05-08-2025 foram analisados os seguintes pedidos;" at bounding box center [442, 203] width 801 height 13
click at [101, 116] on icon "button" at bounding box center [105, 116] width 10 height 10
click at [137, 117] on icon "button" at bounding box center [137, 116] width 10 height 10
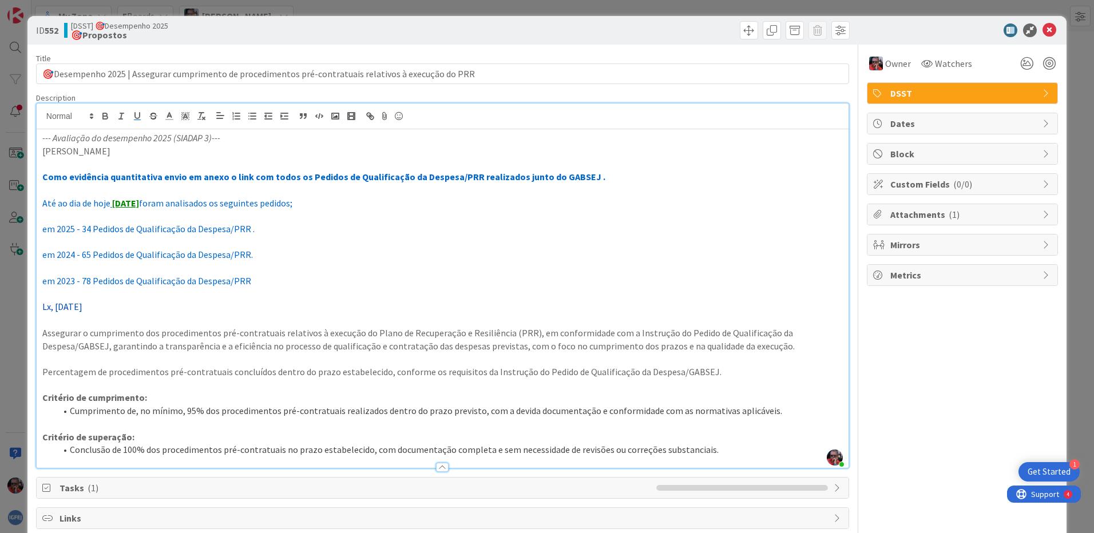
click at [376, 253] on p "em 2024 - 65 Pedidos de Qualificação da Despesa/PRR." at bounding box center [442, 254] width 801 height 13
click at [1045, 29] on icon at bounding box center [1050, 30] width 14 height 14
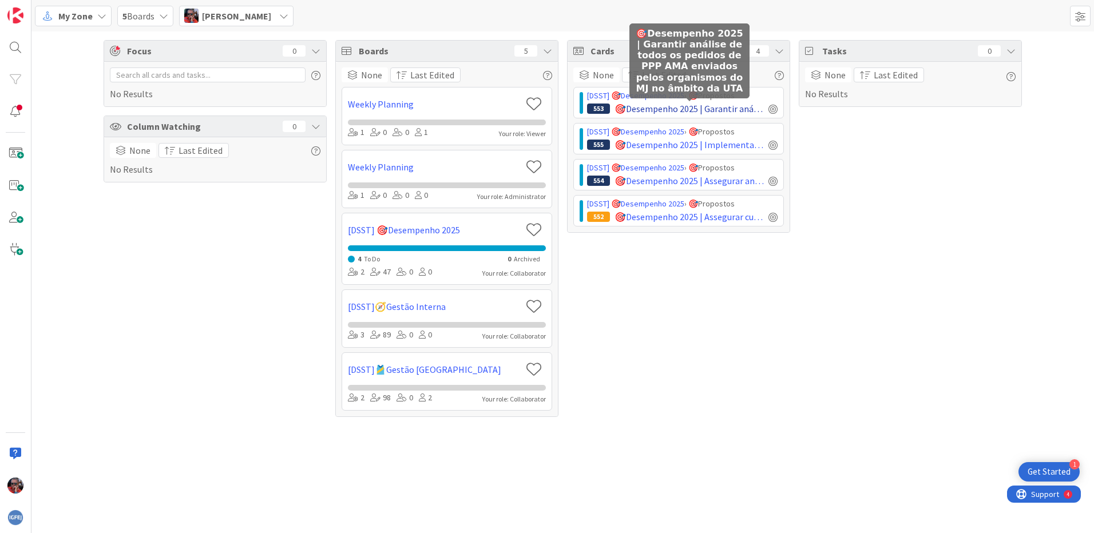
click at [721, 111] on span "🎯Desempenho 2025 | Garantir análise de todos os pedidos de PPP AMA enviados pel…" at bounding box center [689, 109] width 149 height 14
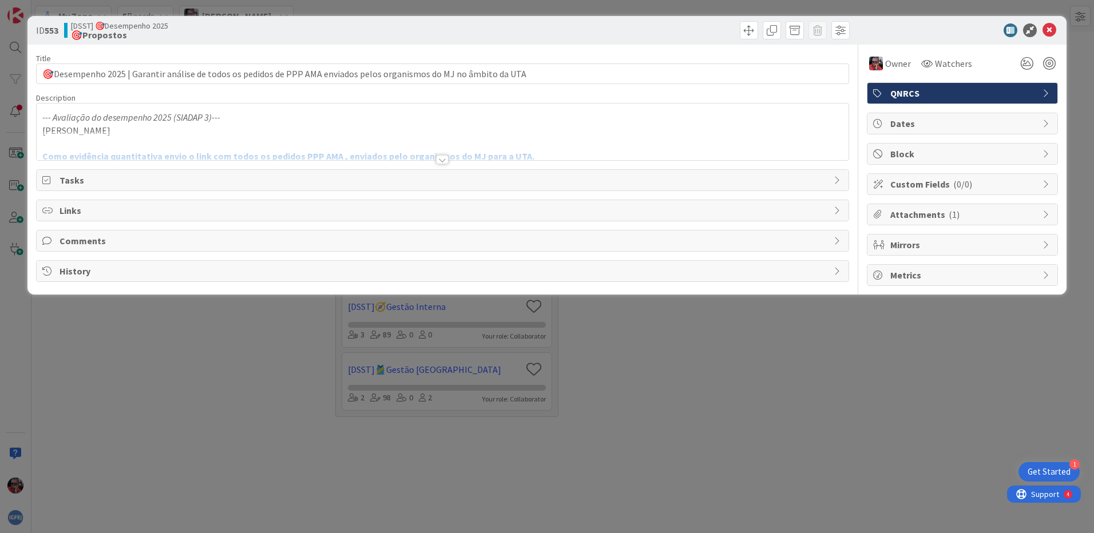
click at [437, 158] on div at bounding box center [442, 159] width 13 height 9
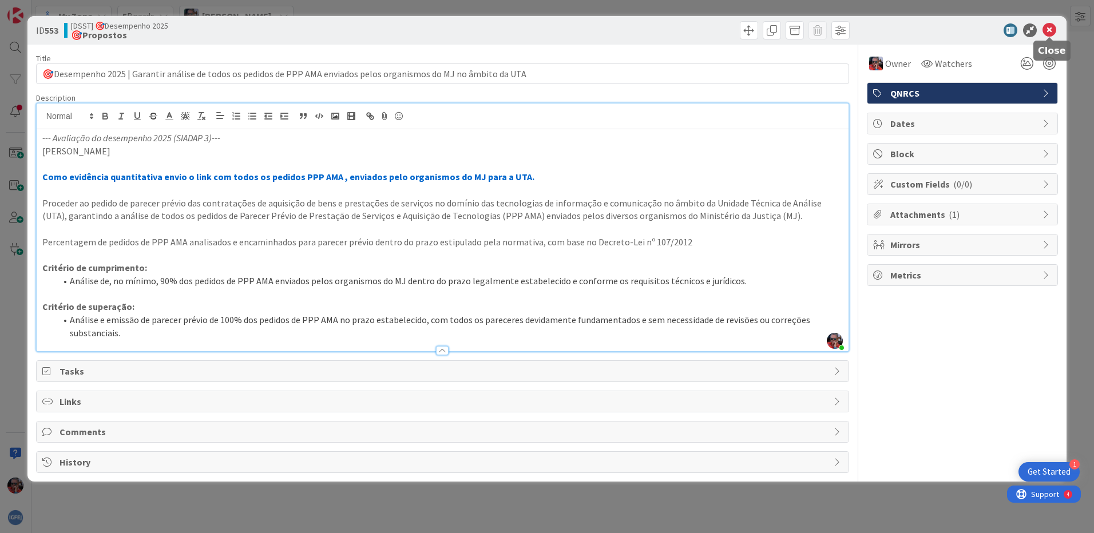
click at [1052, 29] on icon at bounding box center [1050, 30] width 14 height 14
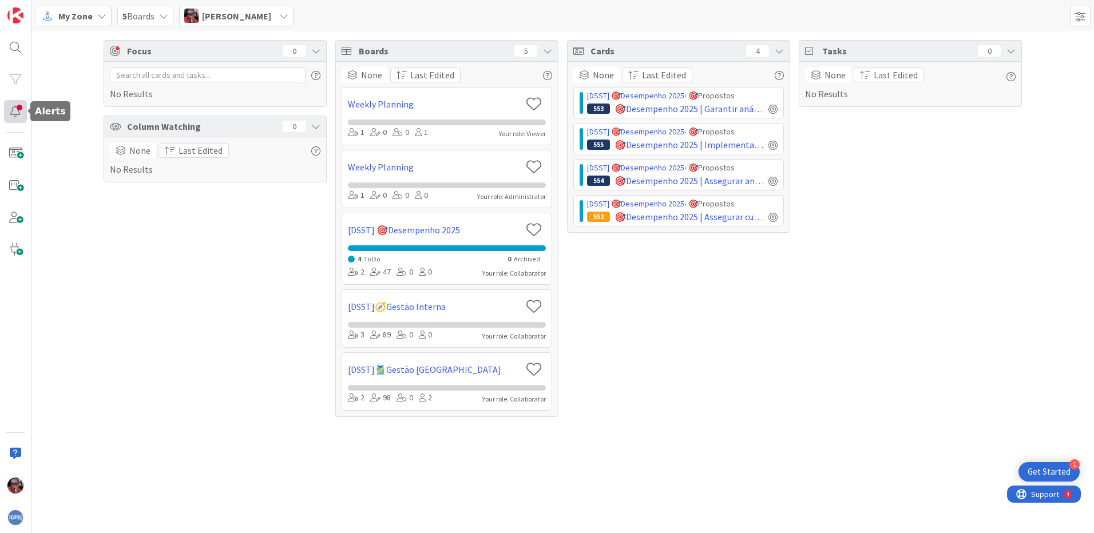
click at [16, 113] on div at bounding box center [15, 111] width 23 height 23
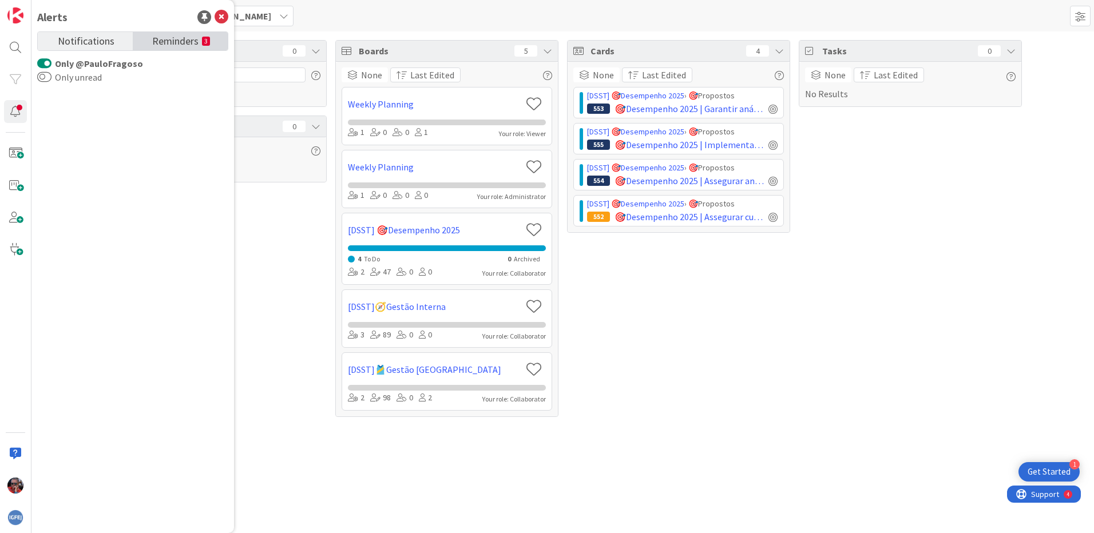
click at [167, 43] on span "Reminders" at bounding box center [175, 40] width 46 height 16
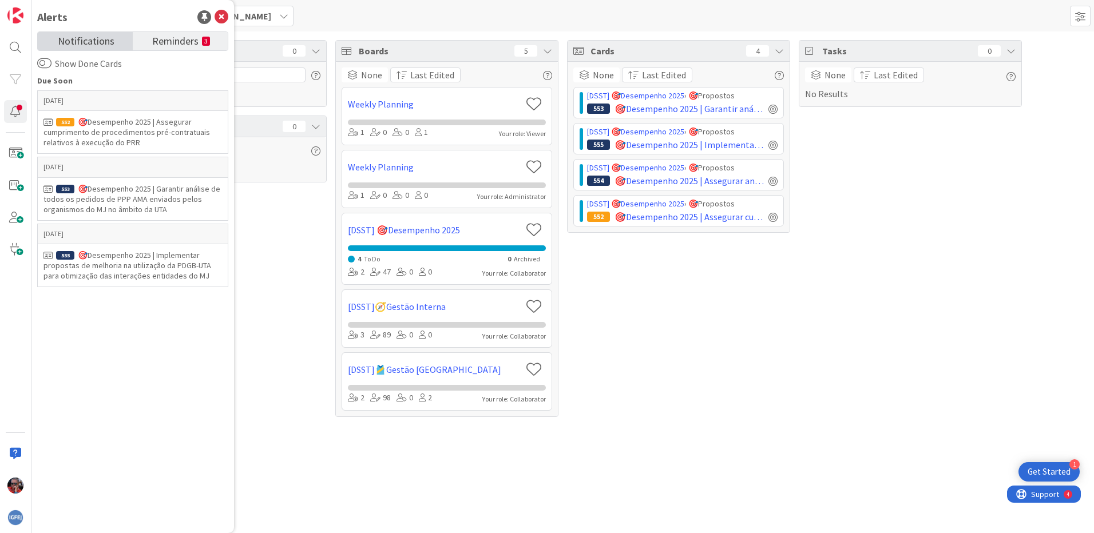
click at [90, 42] on span "Notifications" at bounding box center [86, 40] width 57 height 16
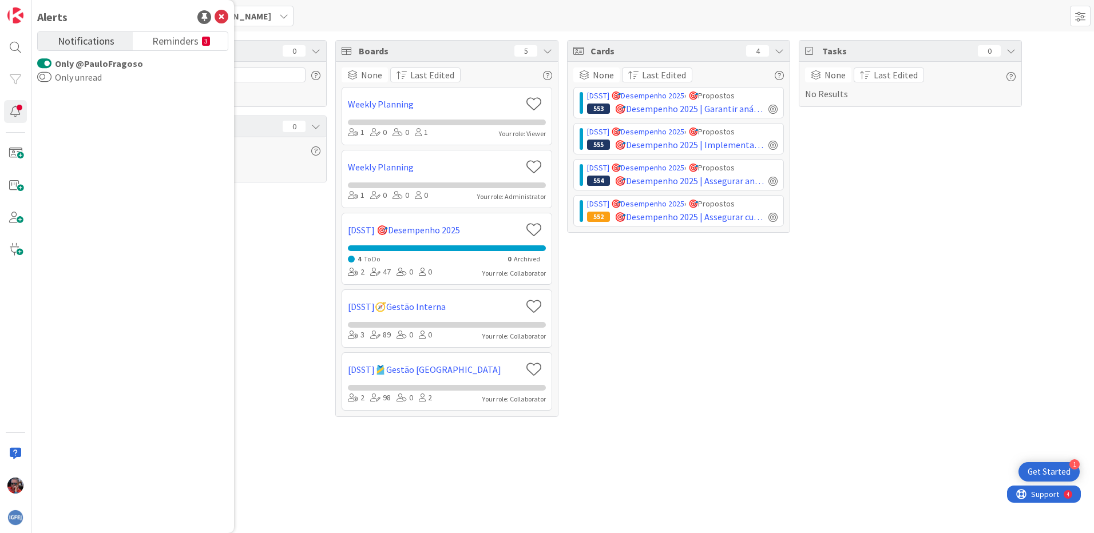
click at [40, 62] on button "Only @PauloFragoso" at bounding box center [44, 63] width 14 height 11
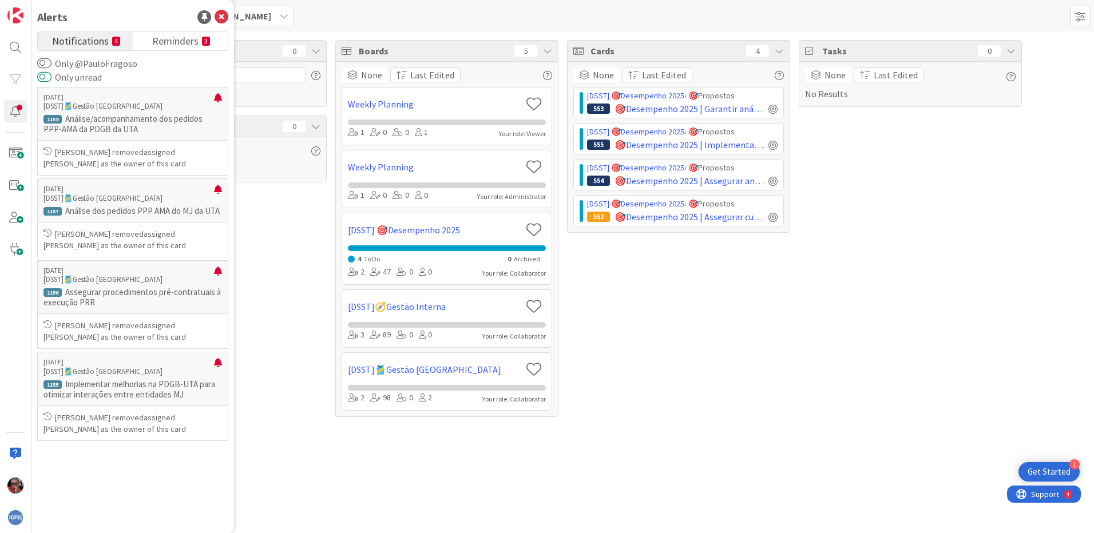
click at [49, 80] on button "Only unread" at bounding box center [44, 77] width 14 height 11
click at [42, 80] on button "Only unread" at bounding box center [44, 77] width 14 height 11
click at [46, 66] on button "Only @PauloFragoso" at bounding box center [44, 63] width 14 height 11
